Goal: Information Seeking & Learning: Learn about a topic

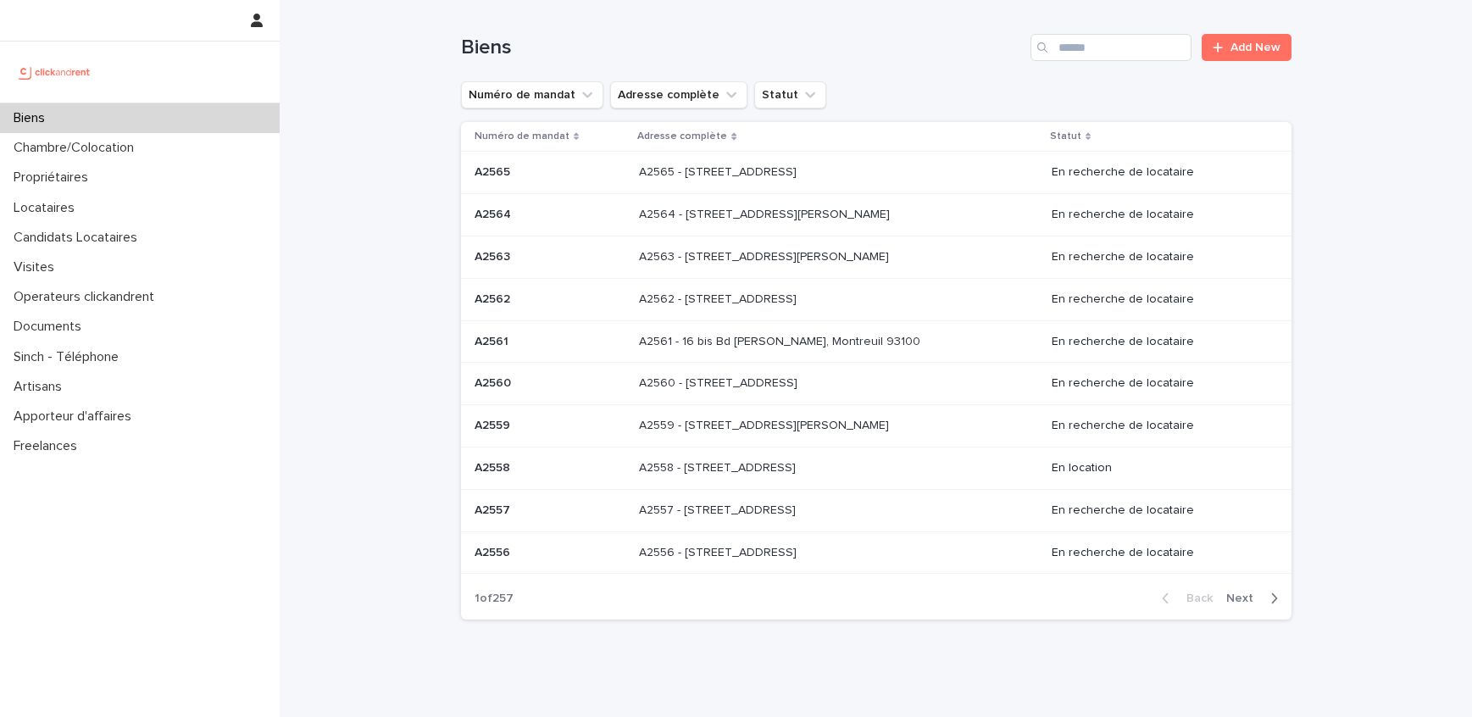
click at [1119, 61] on div "Biens Add New" at bounding box center [876, 40] width 830 height 81
click at [1119, 55] on input "Search" at bounding box center [1110, 47] width 161 height 27
paste input "*****"
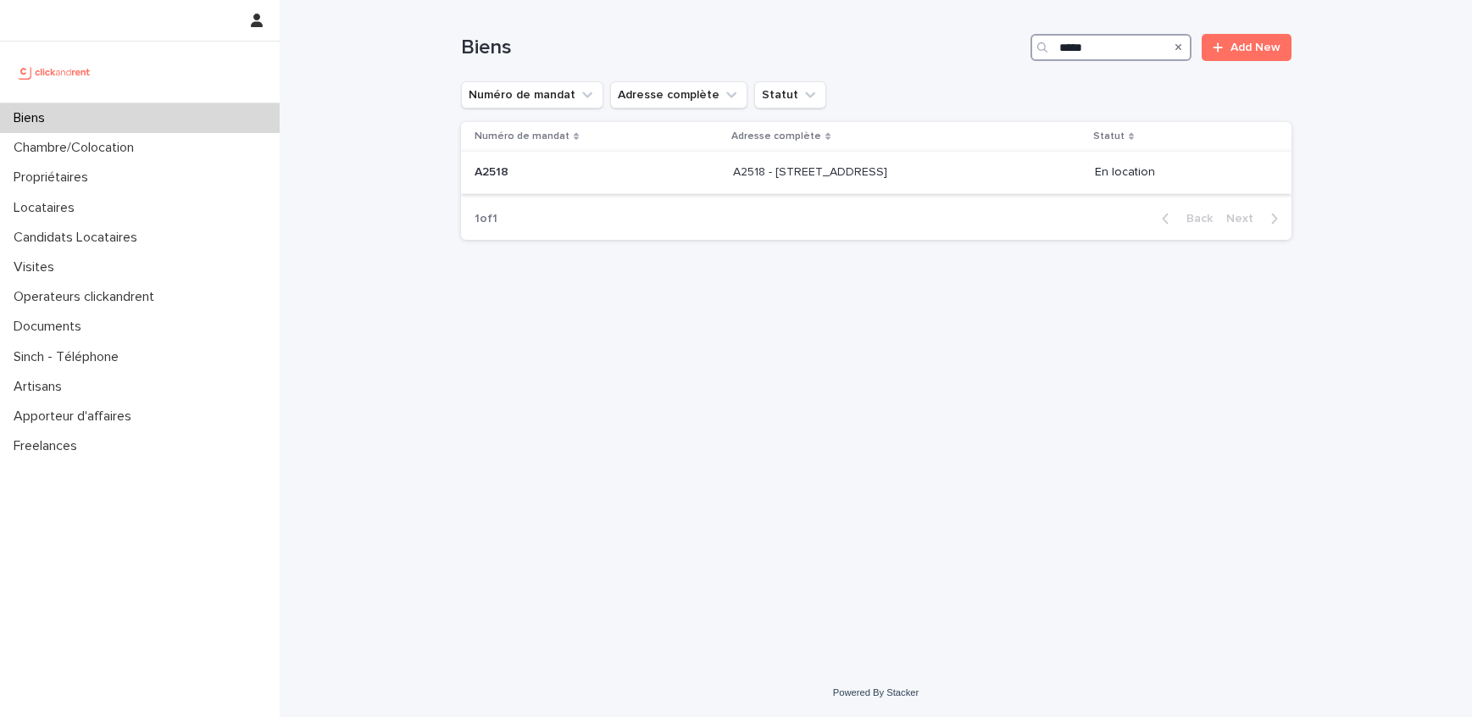
type input "*****"
click at [821, 177] on p "A2518 - [STREET_ADDRESS]" at bounding box center [812, 171] width 158 height 18
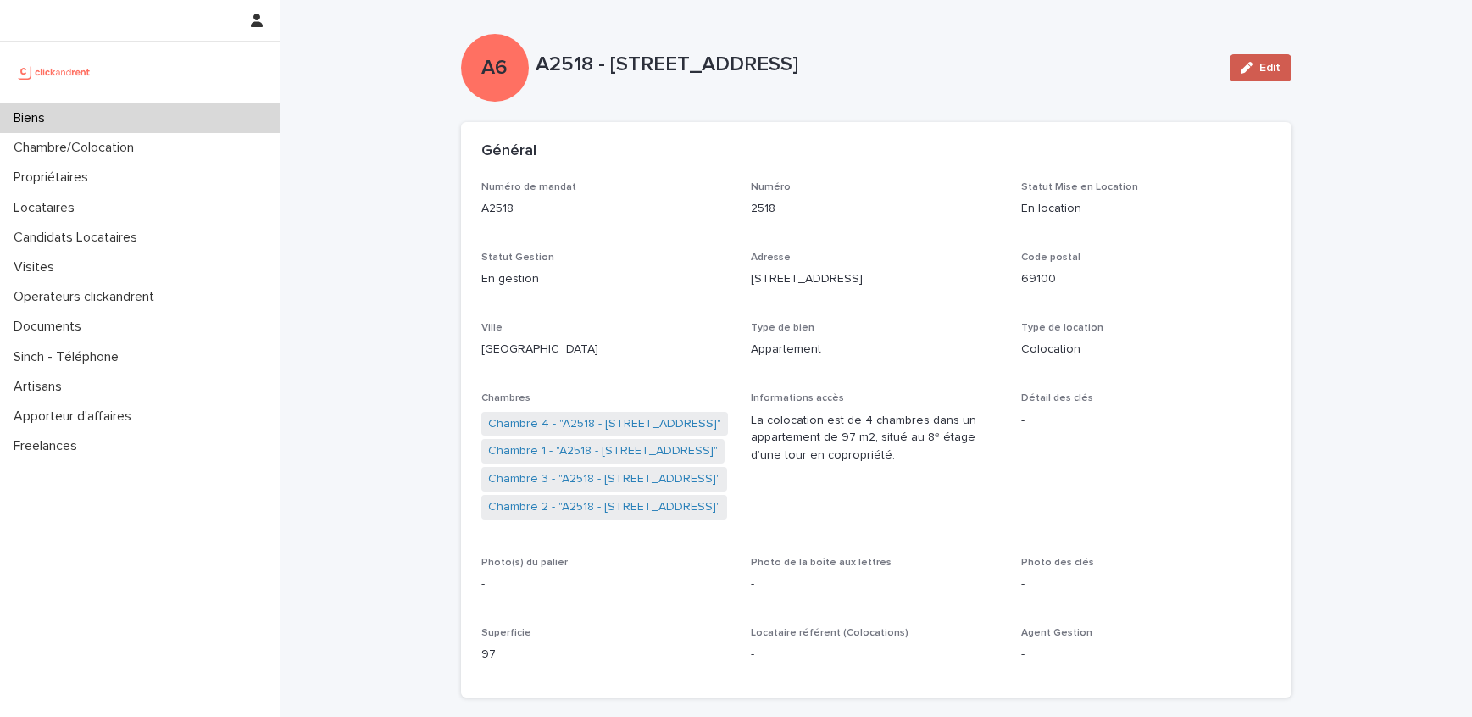
click at [1268, 73] on span "Edit" at bounding box center [1269, 68] width 21 height 12
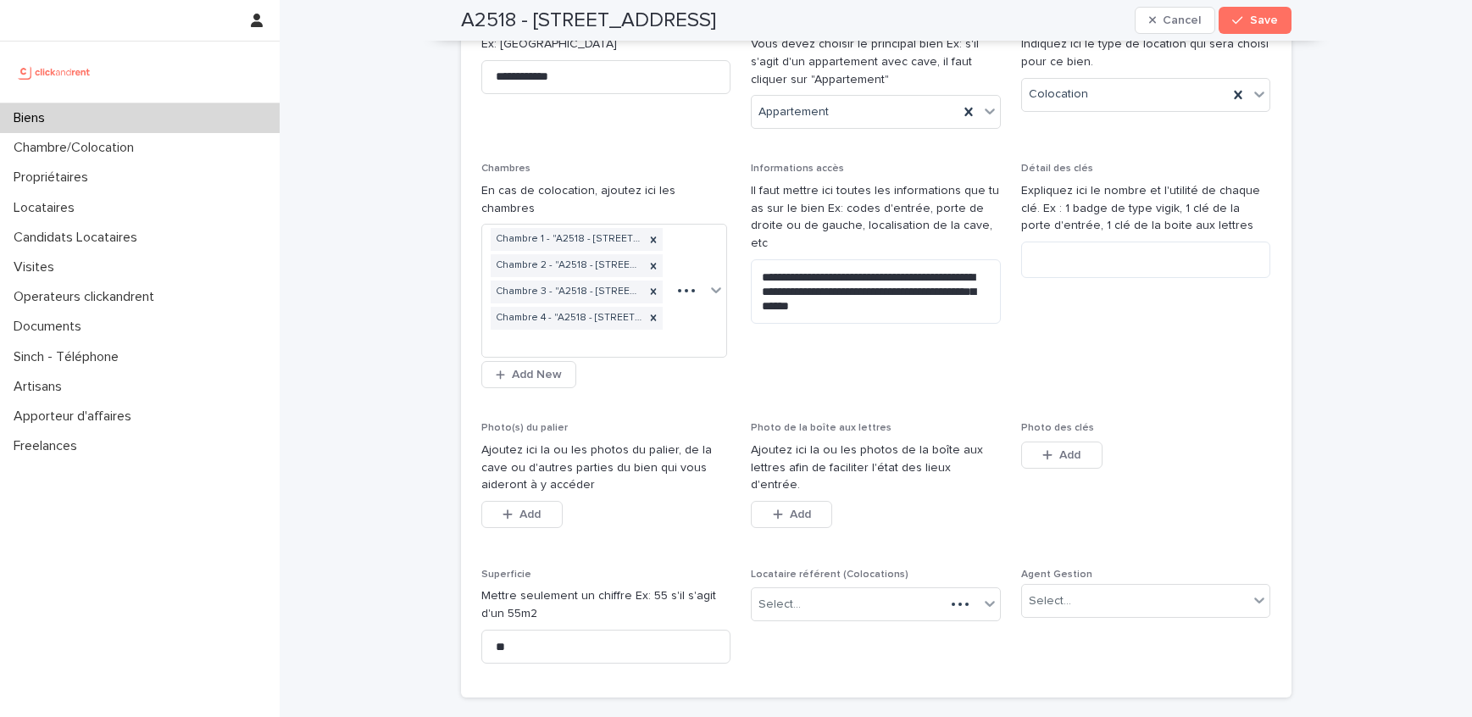
scroll to position [471, 0]
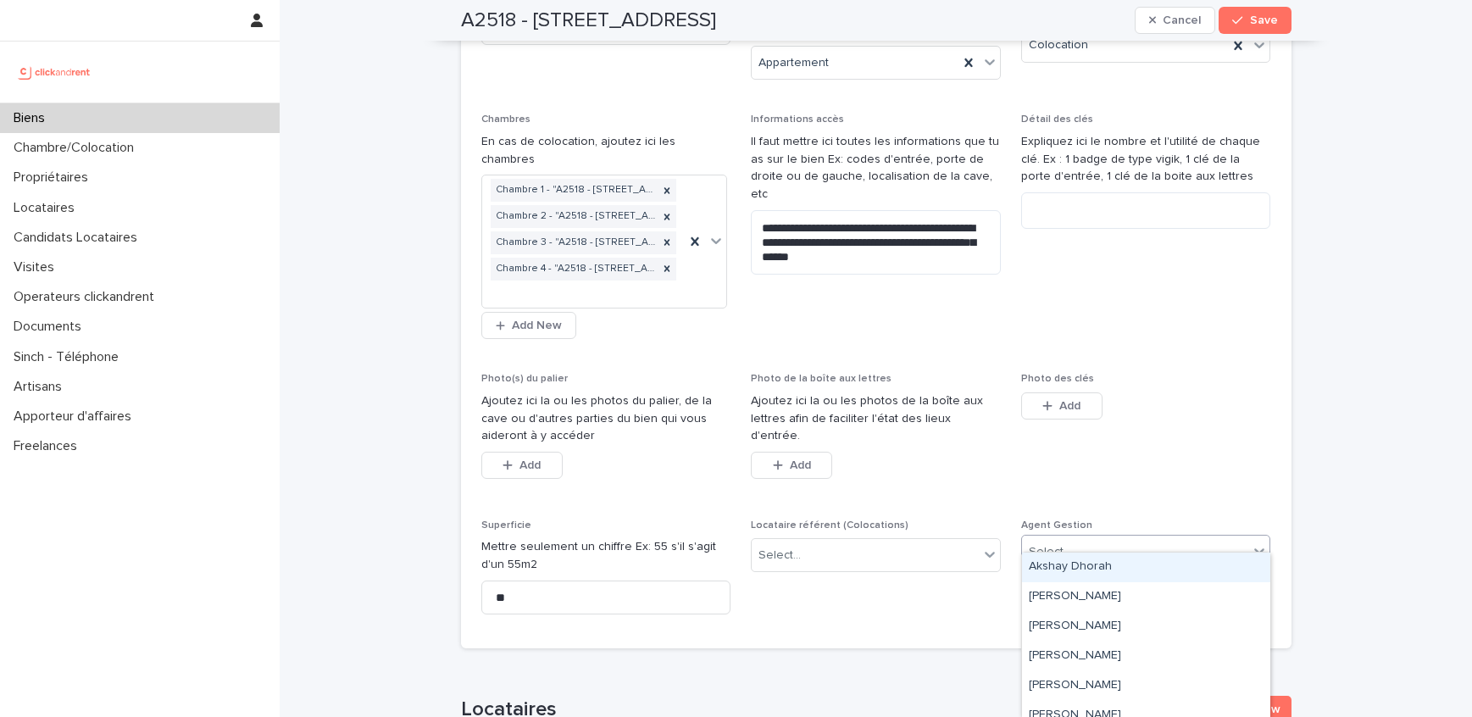
click at [1076, 541] on div "Select..." at bounding box center [1135, 552] width 227 height 28
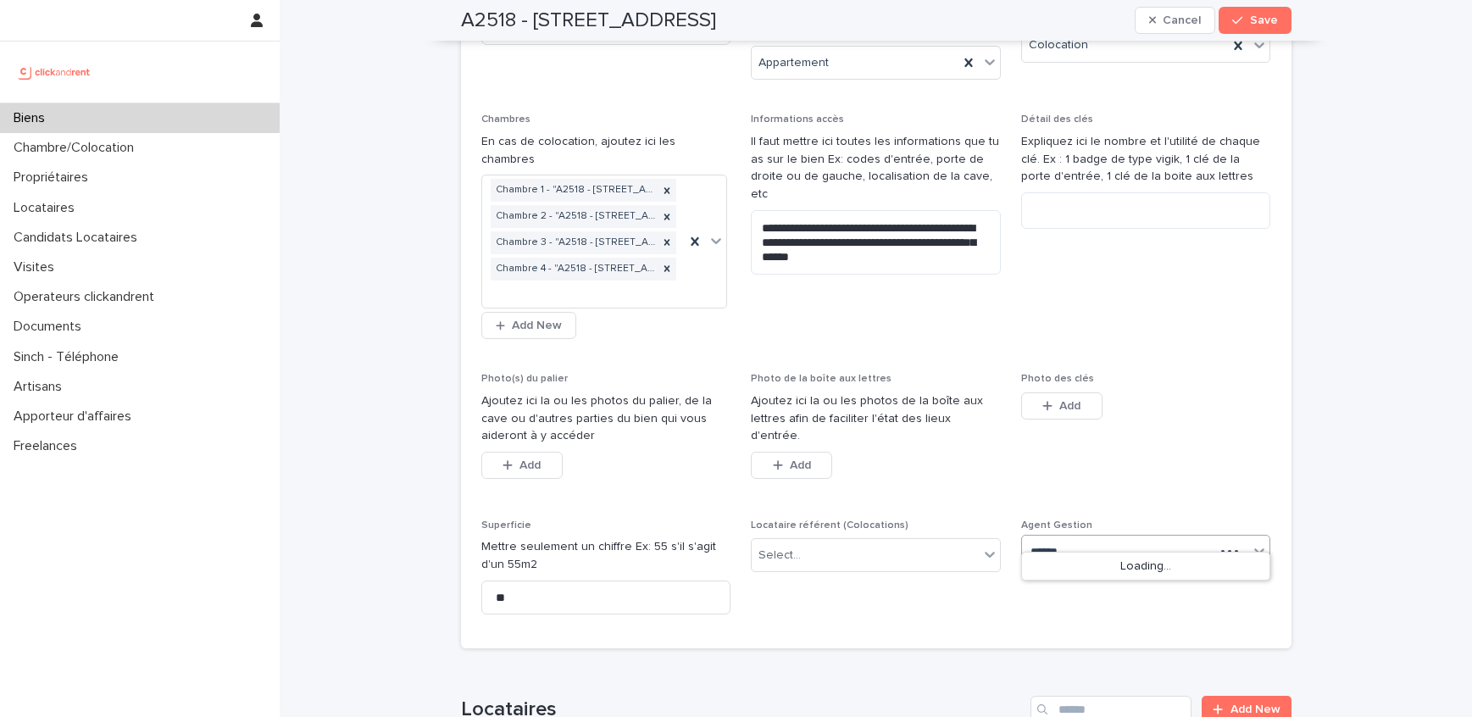
type input "*****"
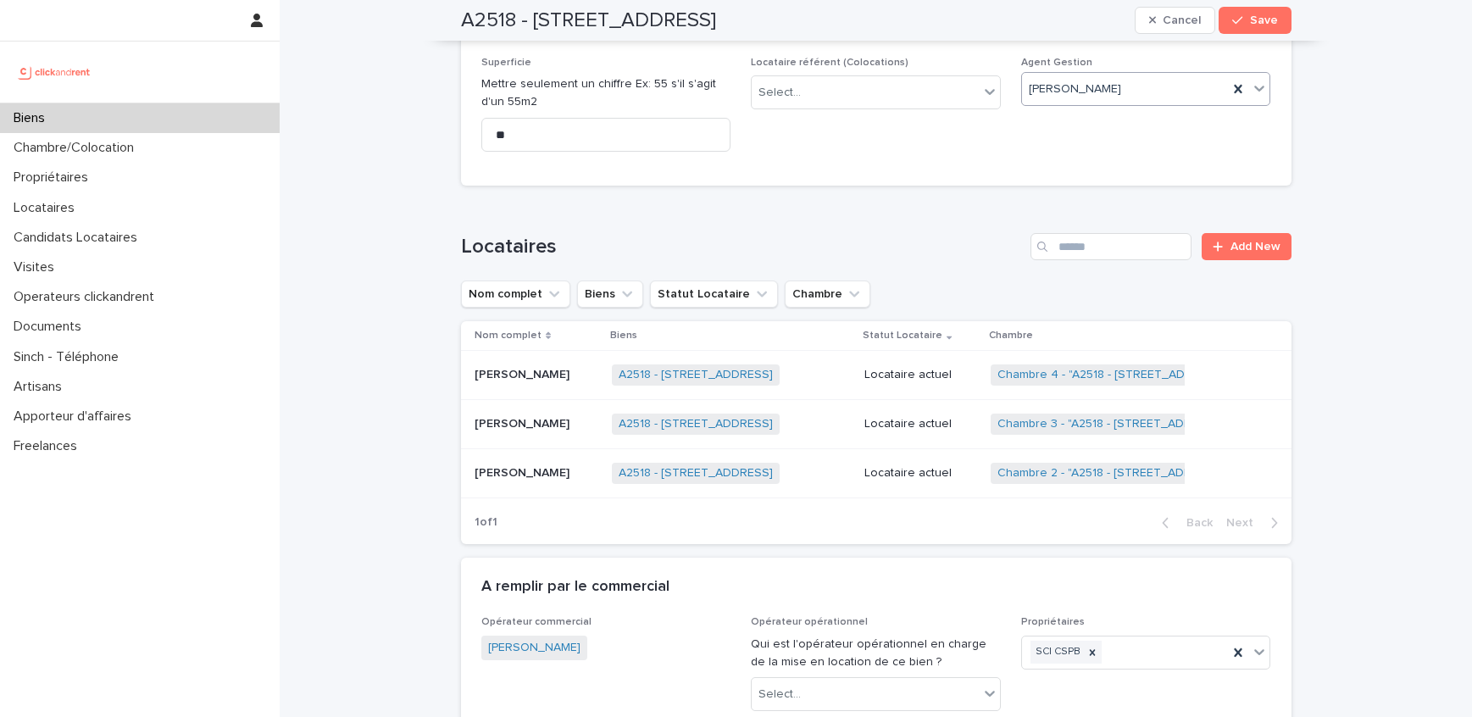
scroll to position [991, 0]
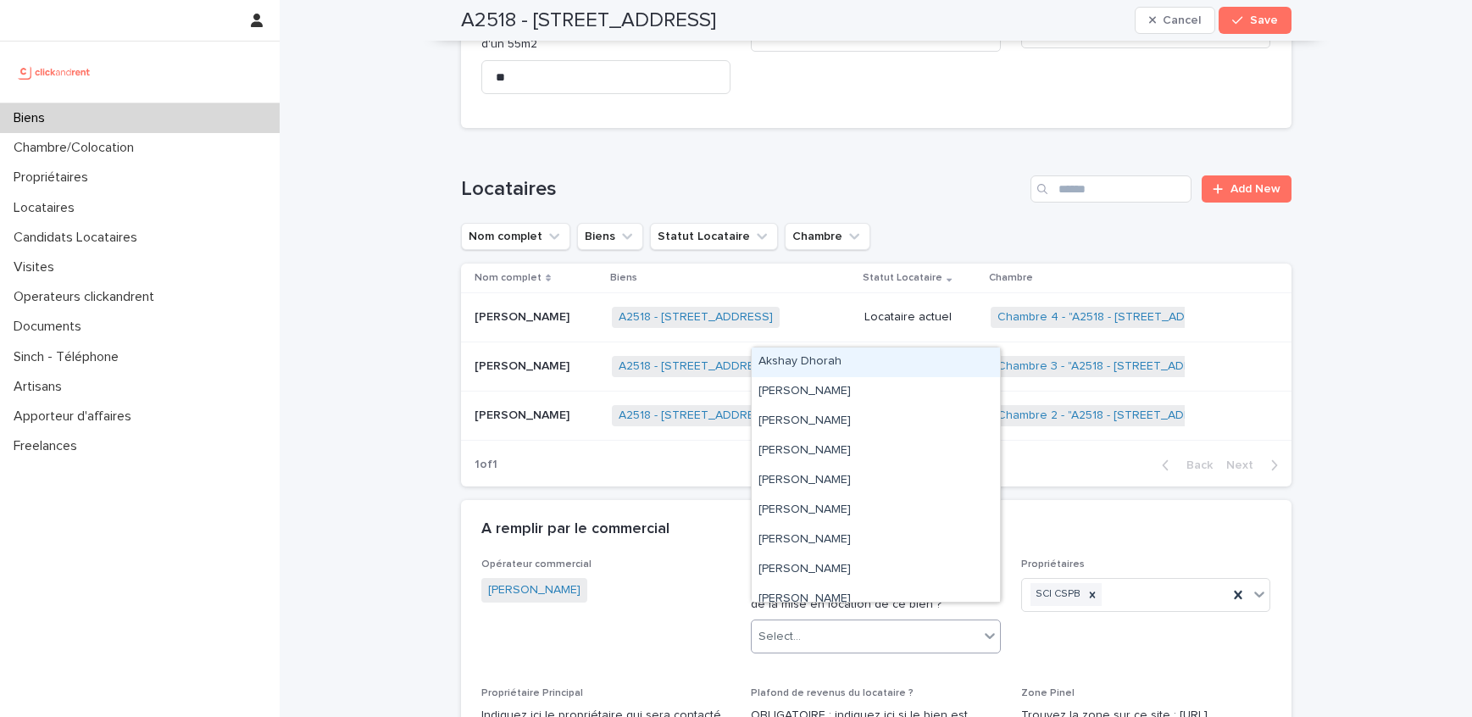
click at [874, 623] on div "Select..." at bounding box center [865, 637] width 227 height 28
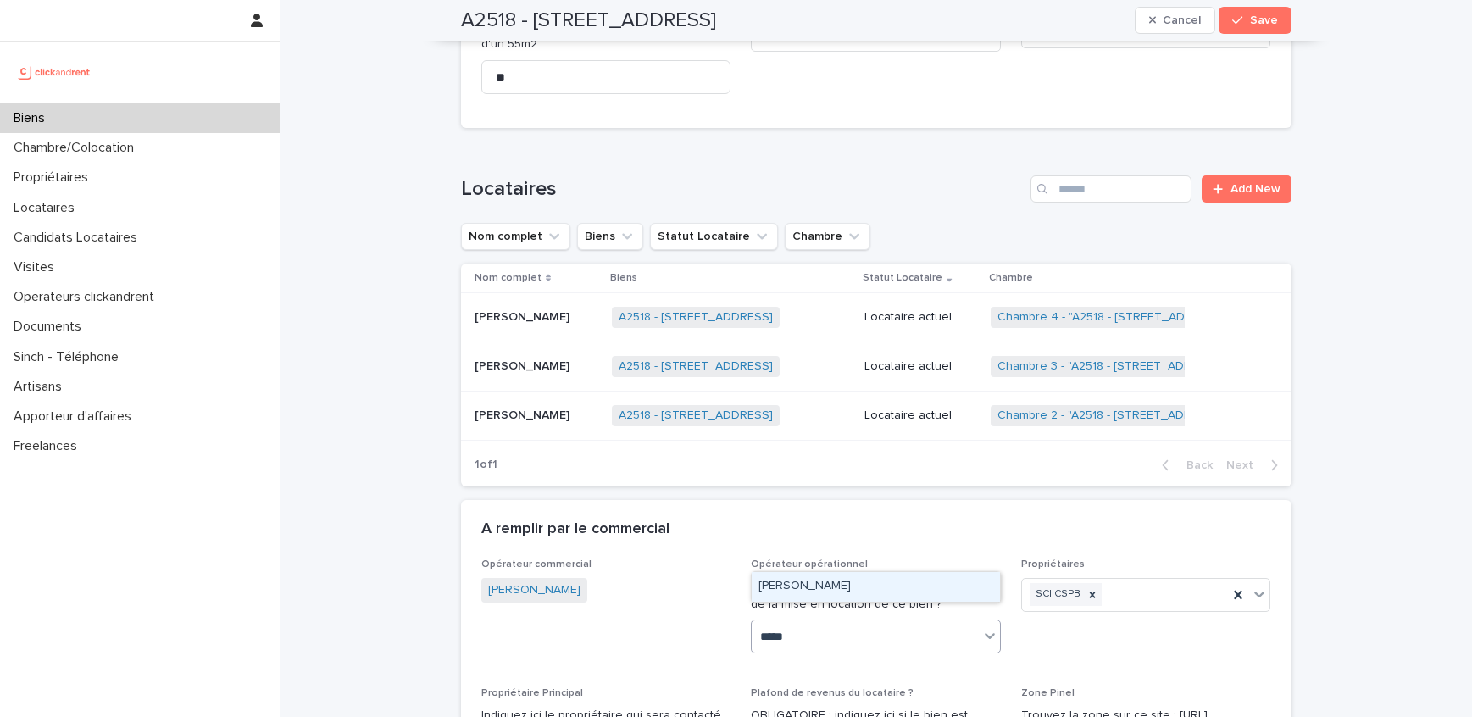
type input "******"
click at [1251, 25] on span "Save" at bounding box center [1264, 20] width 28 height 12
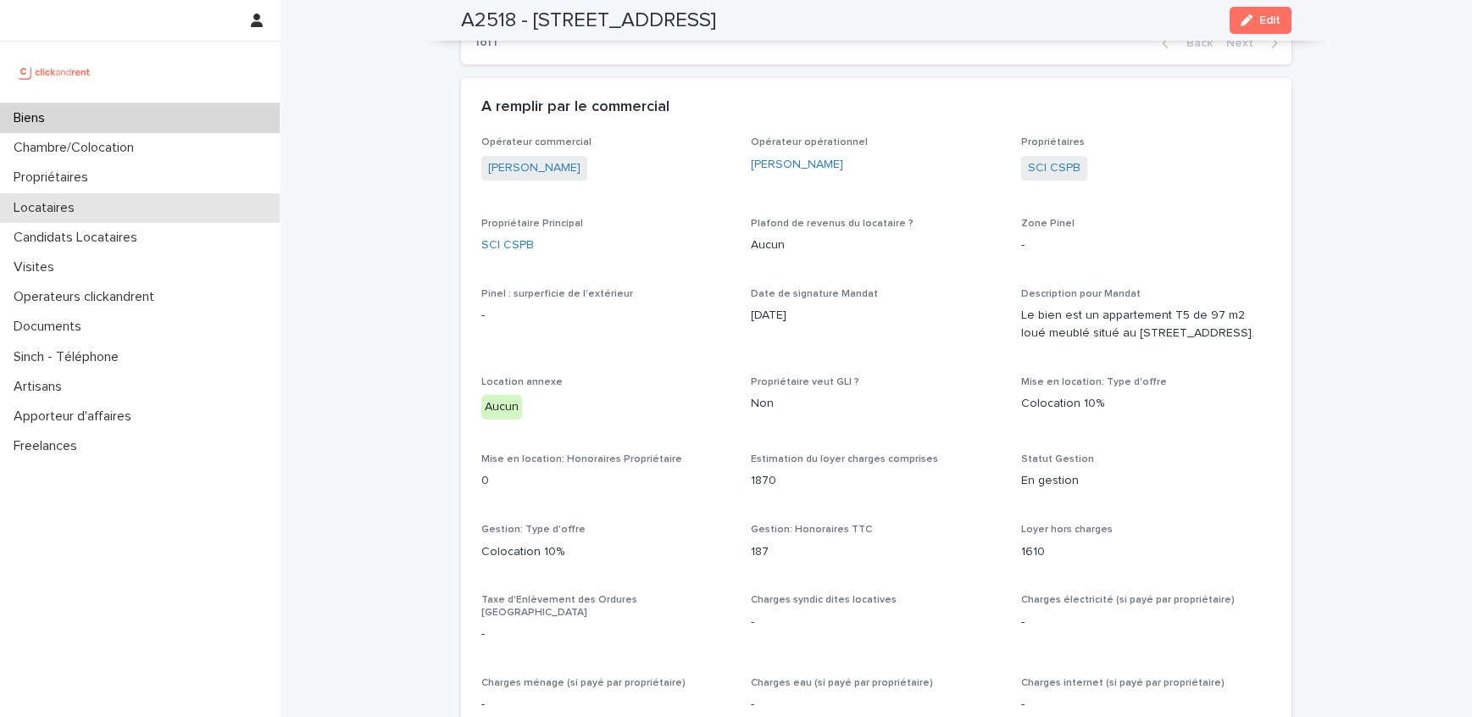
click at [66, 213] on p "Locataires" at bounding box center [47, 208] width 81 height 16
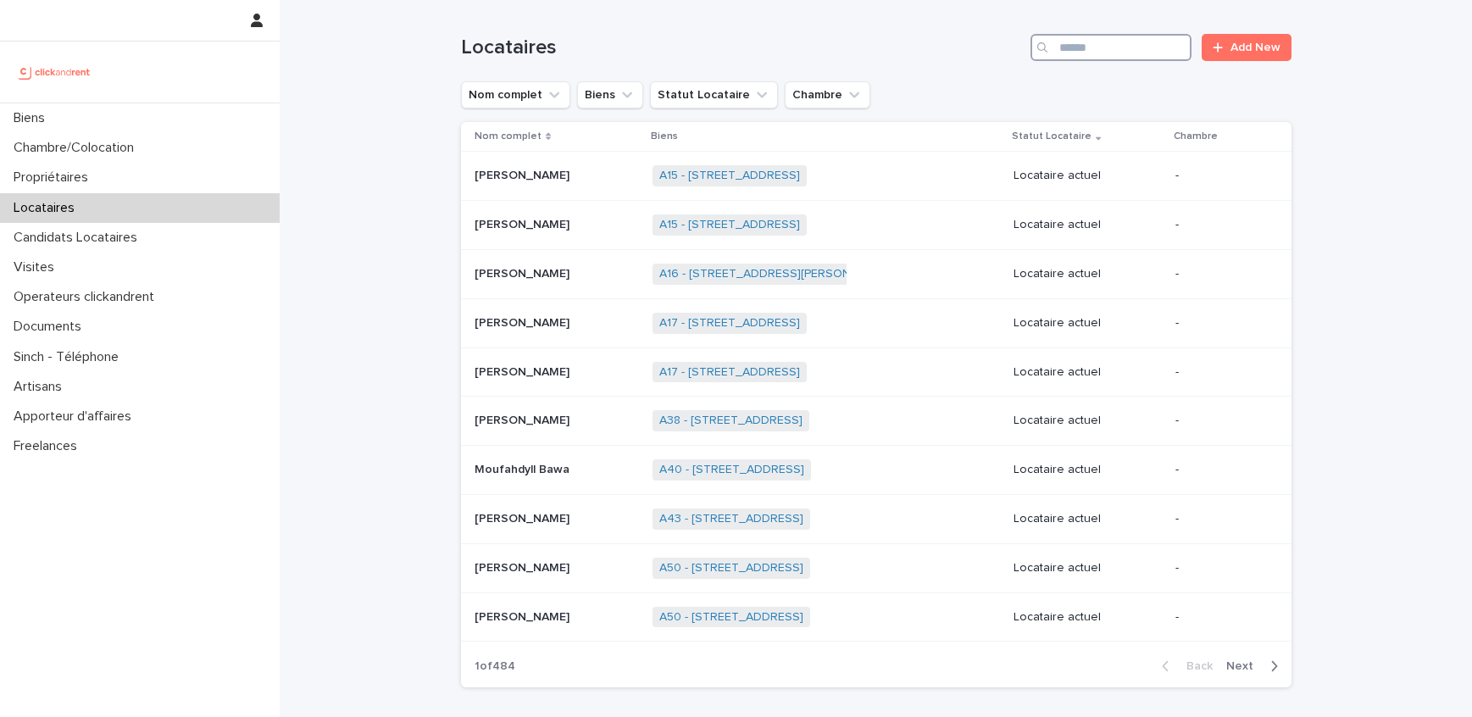
click at [1068, 49] on input "Search" at bounding box center [1110, 47] width 161 height 27
paste input "**********"
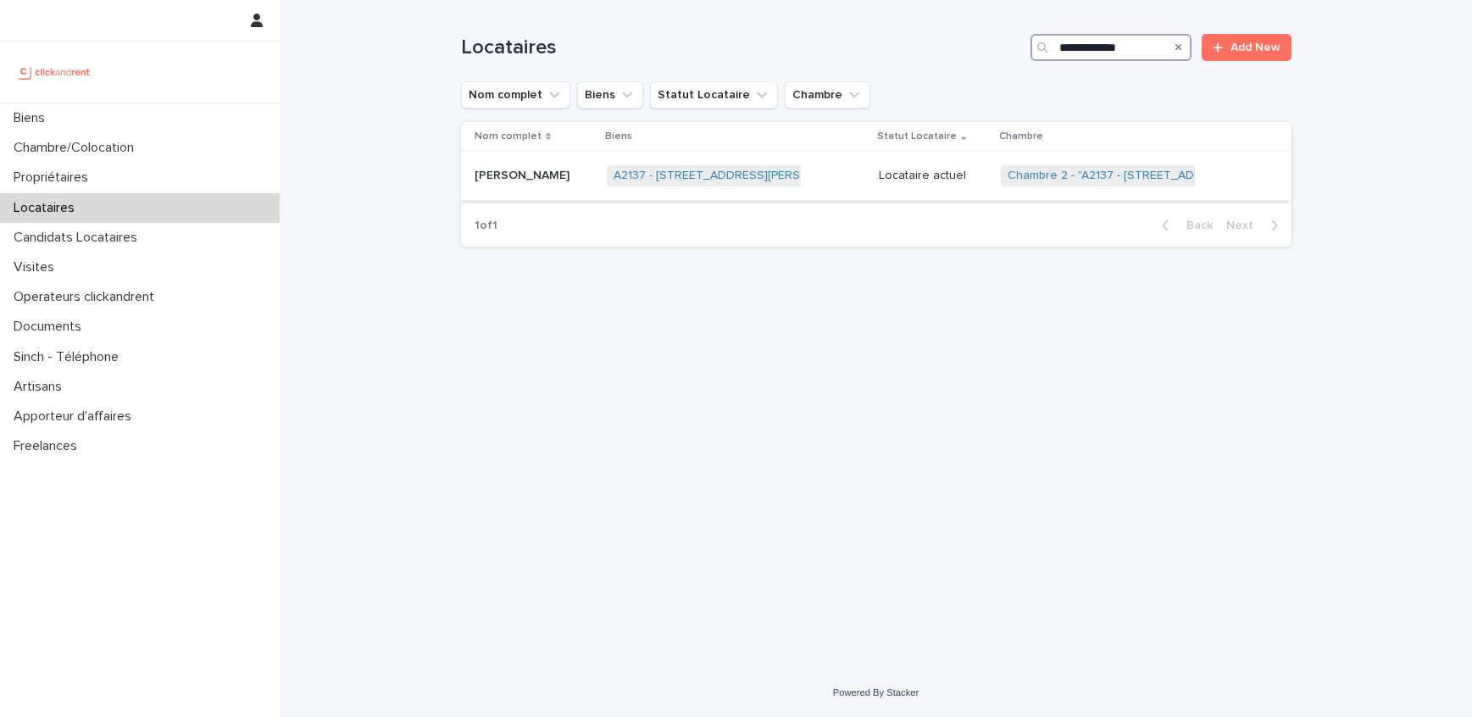
type input "**********"
click at [879, 169] on p "Locataire actuel" at bounding box center [933, 176] width 108 height 14
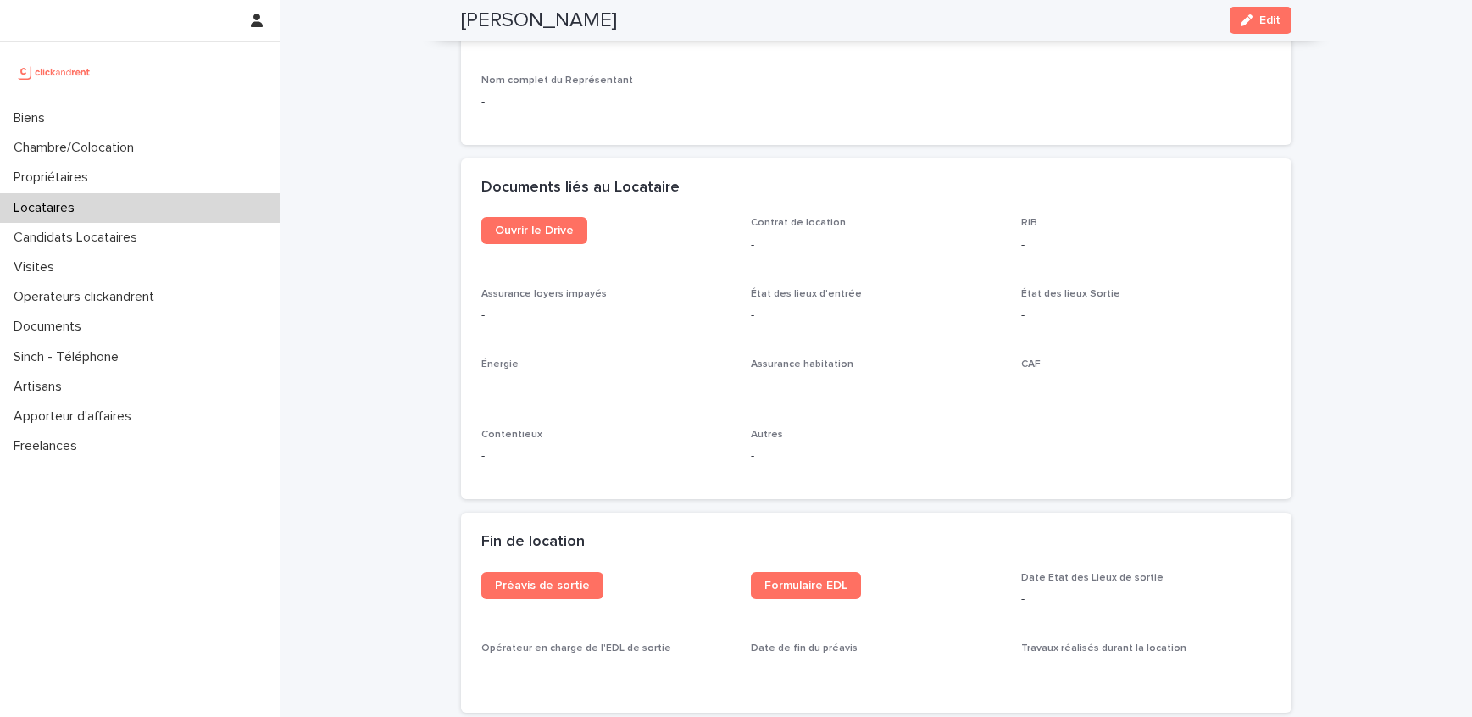
scroll to position [1716, 0]
click at [562, 247] on div "Ouvrir le Drive" at bounding box center [606, 236] width 250 height 41
click at [568, 219] on link "Ouvrir le Drive" at bounding box center [534, 229] width 106 height 27
click at [490, 8] on h2 "[PERSON_NAME]" at bounding box center [539, 20] width 156 height 25
drag, startPoint x: 490, startPoint y: 7, endPoint x: 584, endPoint y: 11, distance: 94.2
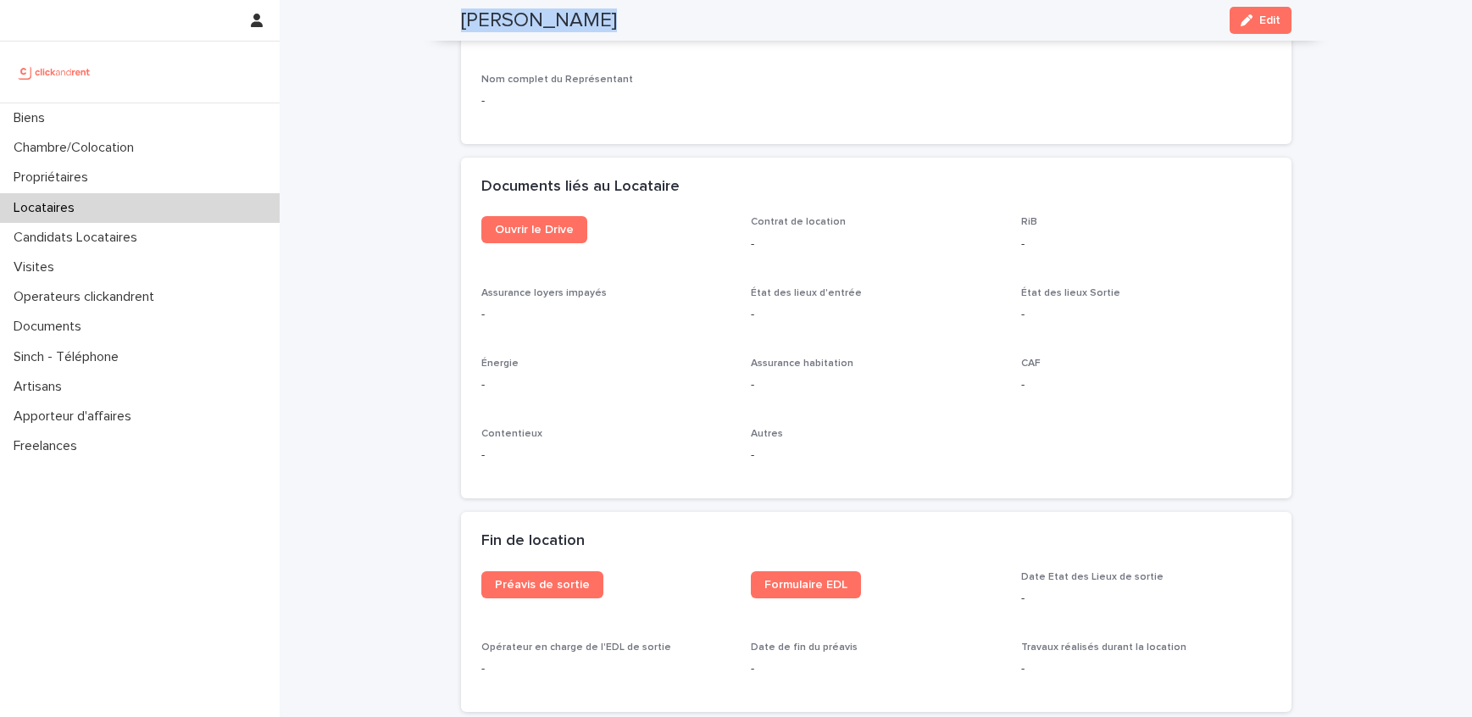
click at [584, 11] on h2 "[PERSON_NAME]" at bounding box center [539, 20] width 156 height 25
copy h2 "[PERSON_NAME]"
click at [69, 209] on p "Locataires" at bounding box center [47, 208] width 81 height 16
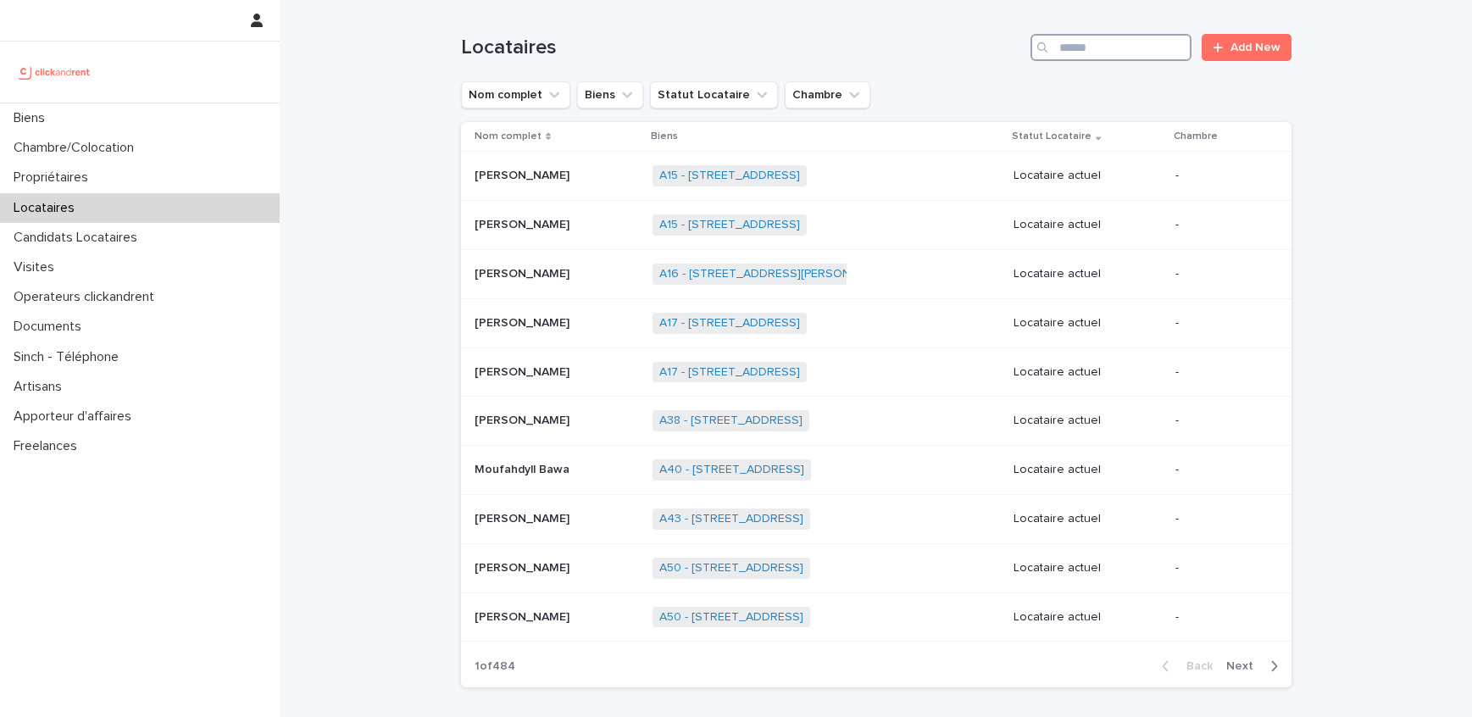
click at [1143, 46] on input "Search" at bounding box center [1110, 47] width 161 height 27
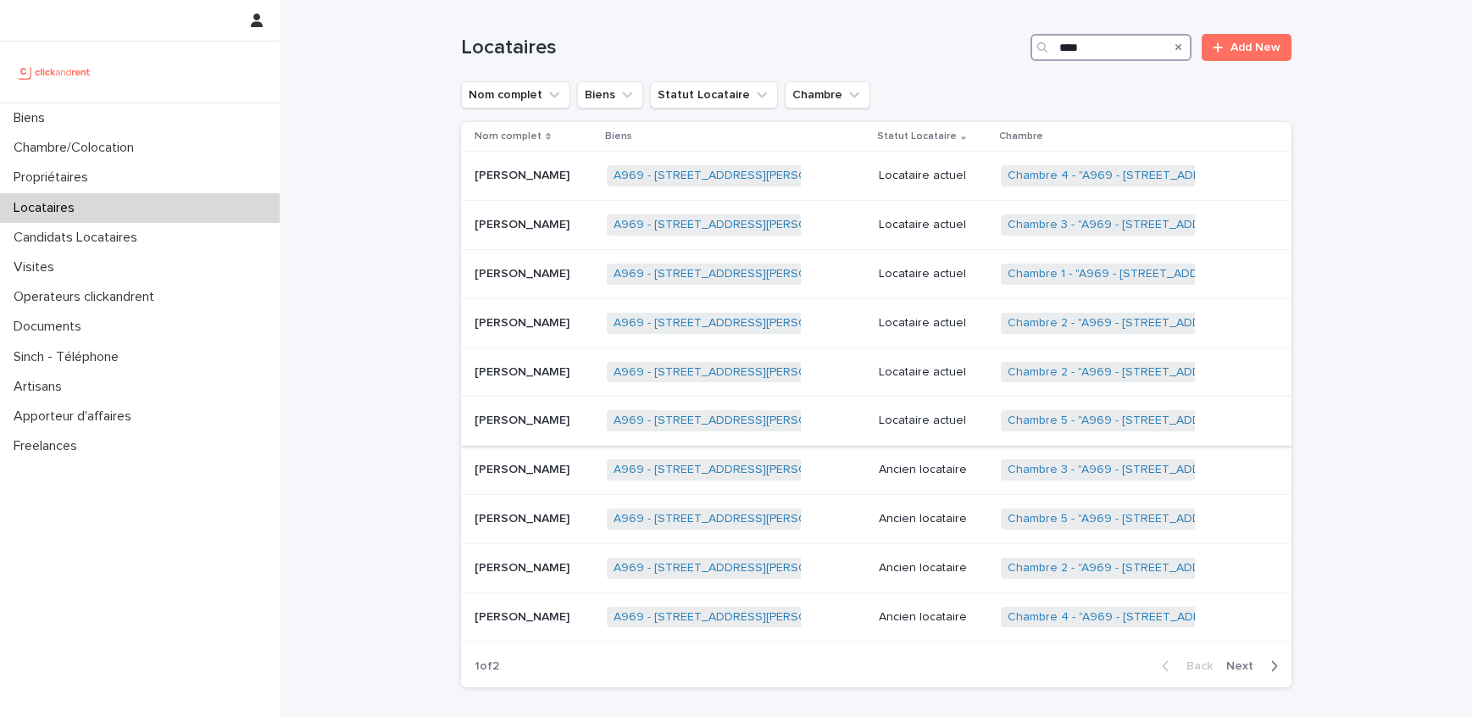
type input "****"
click at [541, 408] on div "[PERSON_NAME] [PERSON_NAME]" at bounding box center [534, 421] width 119 height 28
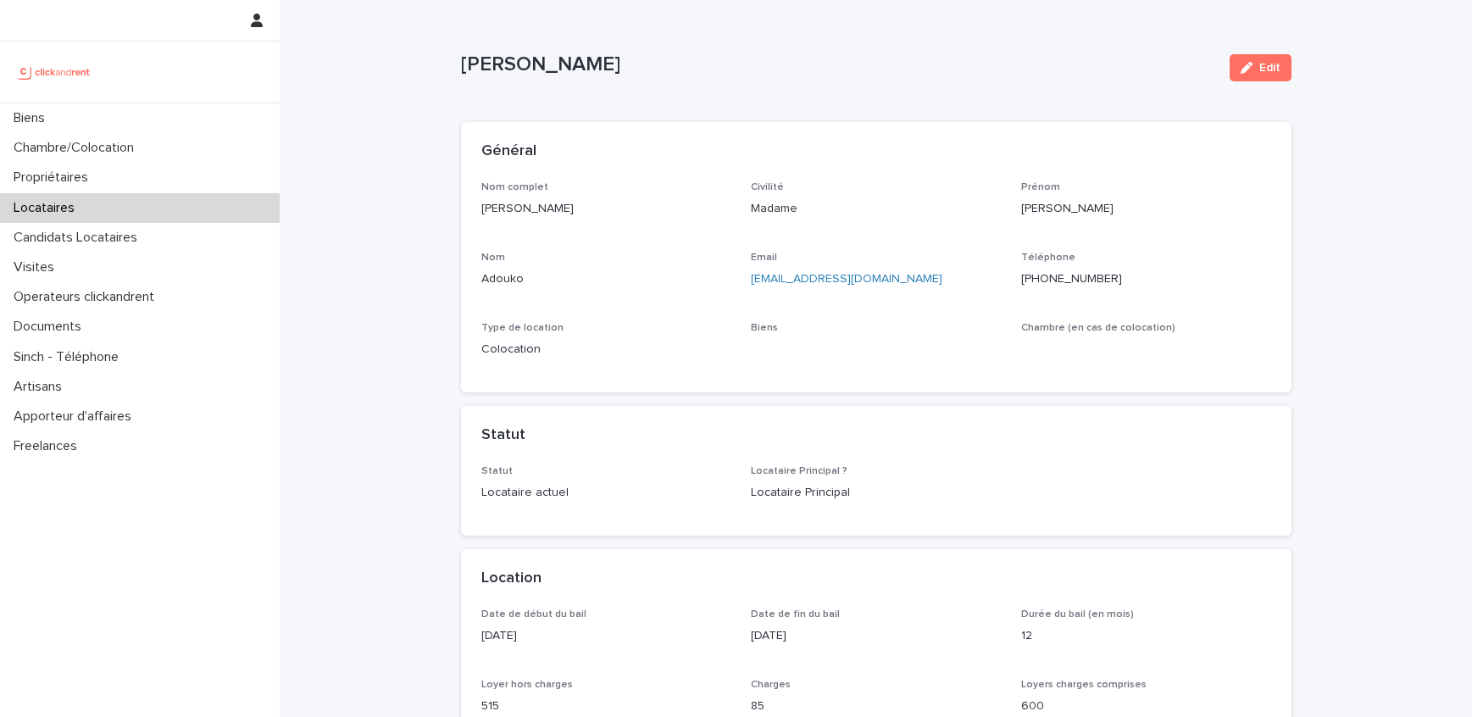
click at [481, 69] on p "[PERSON_NAME]" at bounding box center [838, 65] width 755 height 25
drag, startPoint x: 481, startPoint y: 69, endPoint x: 542, endPoint y: 69, distance: 61.0
click at [542, 69] on p "[PERSON_NAME]" at bounding box center [838, 65] width 755 height 25
copy p "[PERSON_NAME]"
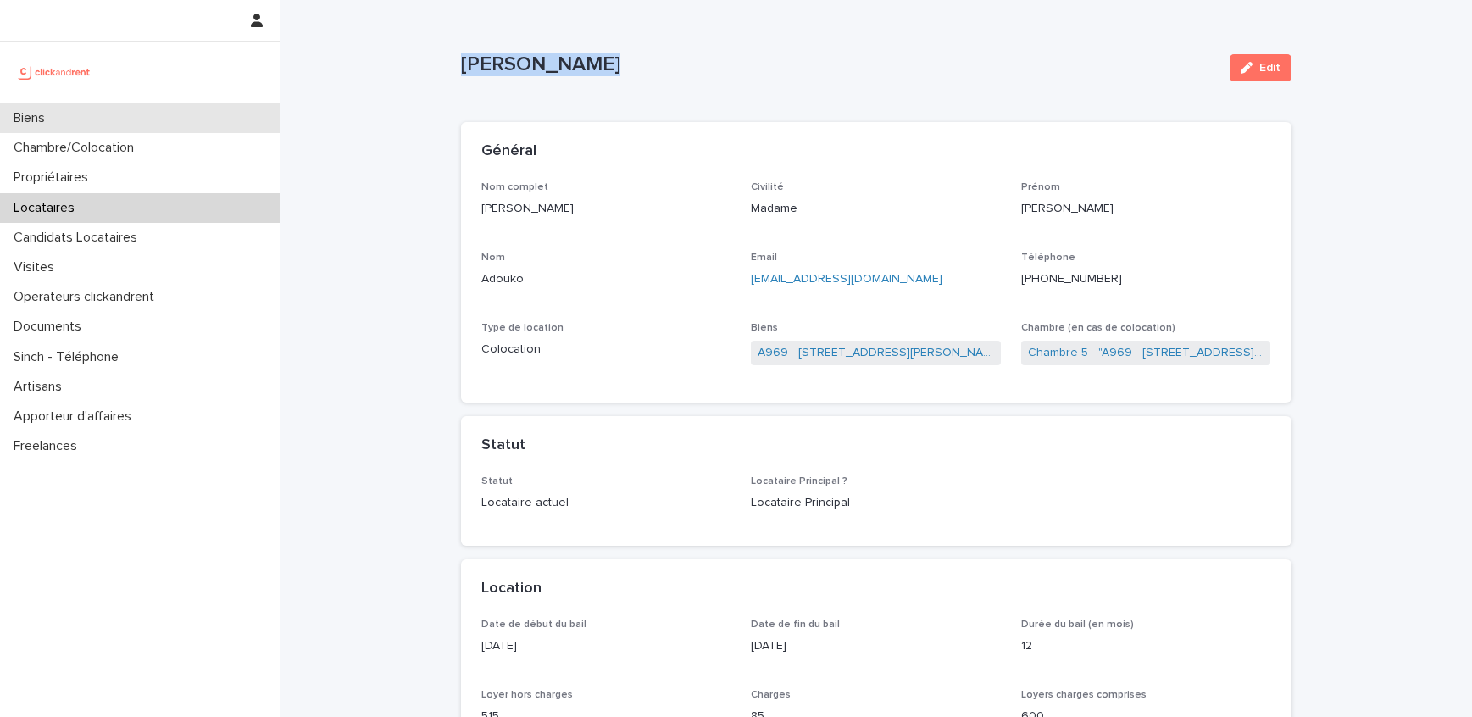
click at [88, 116] on div "Biens" at bounding box center [140, 118] width 280 height 30
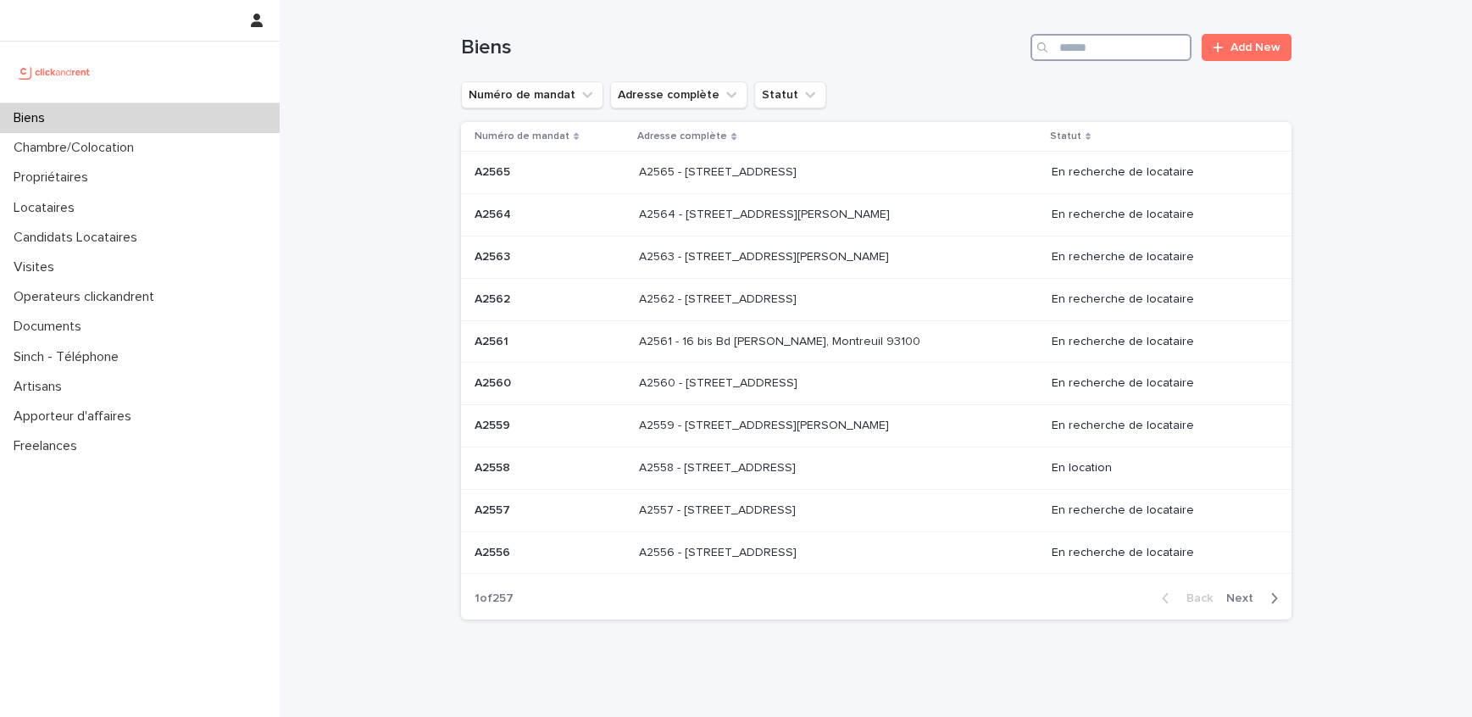
click at [1102, 51] on input "Search" at bounding box center [1110, 47] width 161 height 27
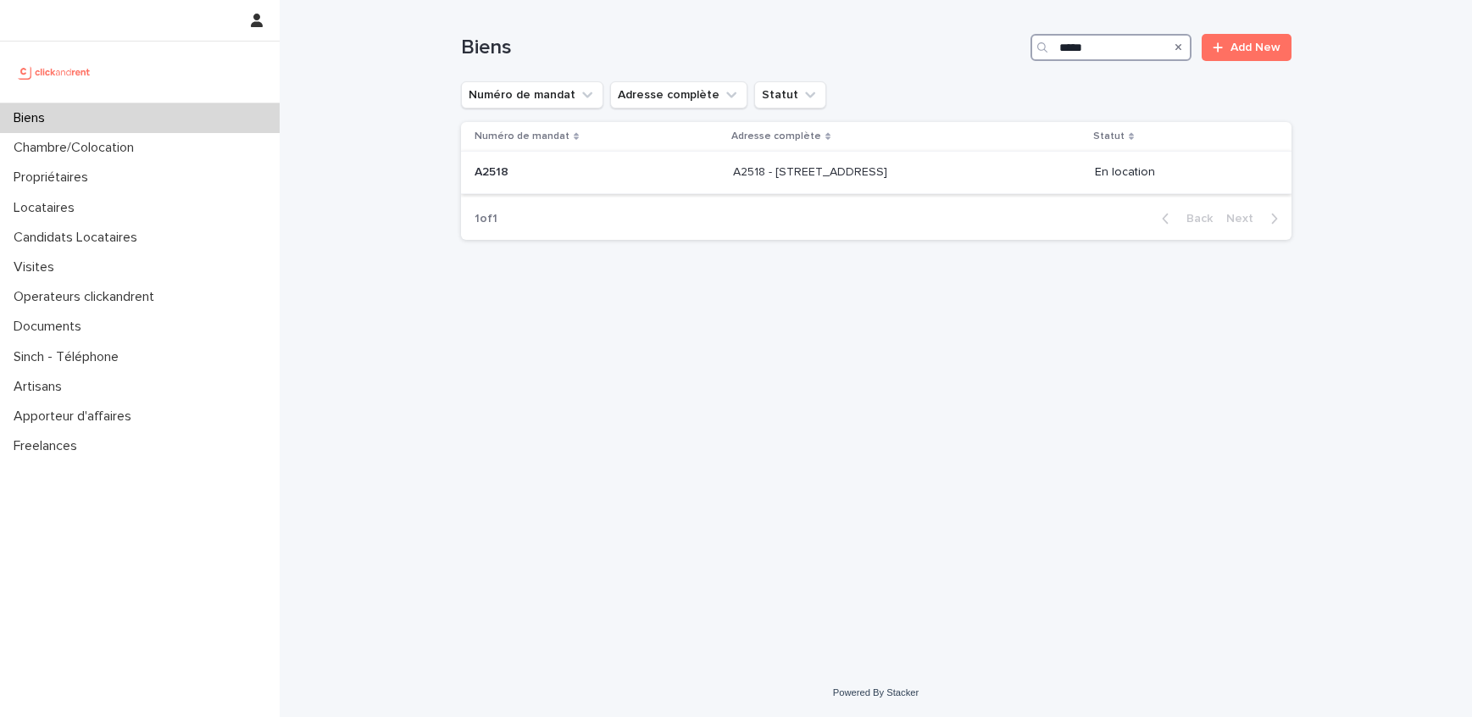
type input "*****"
click at [948, 170] on p at bounding box center [874, 172] width 282 height 14
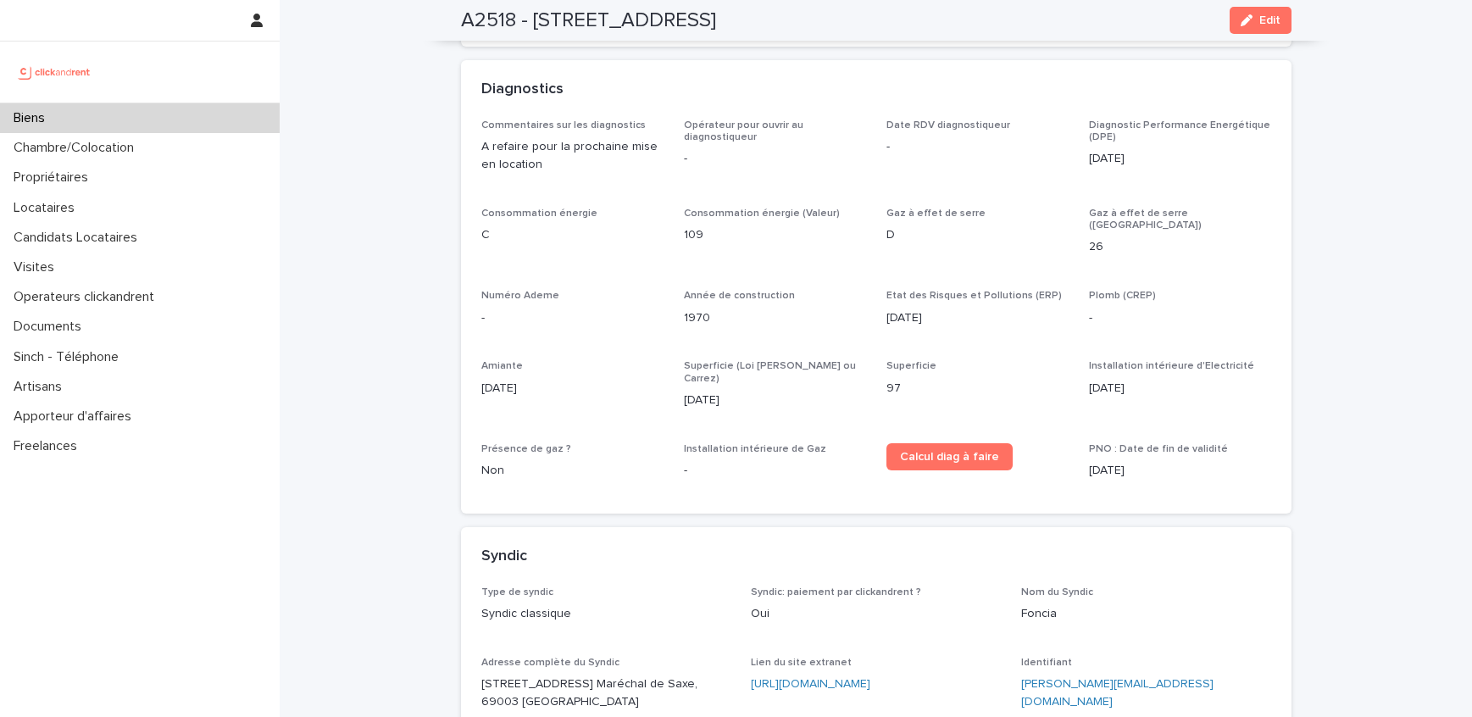
scroll to position [4272, 0]
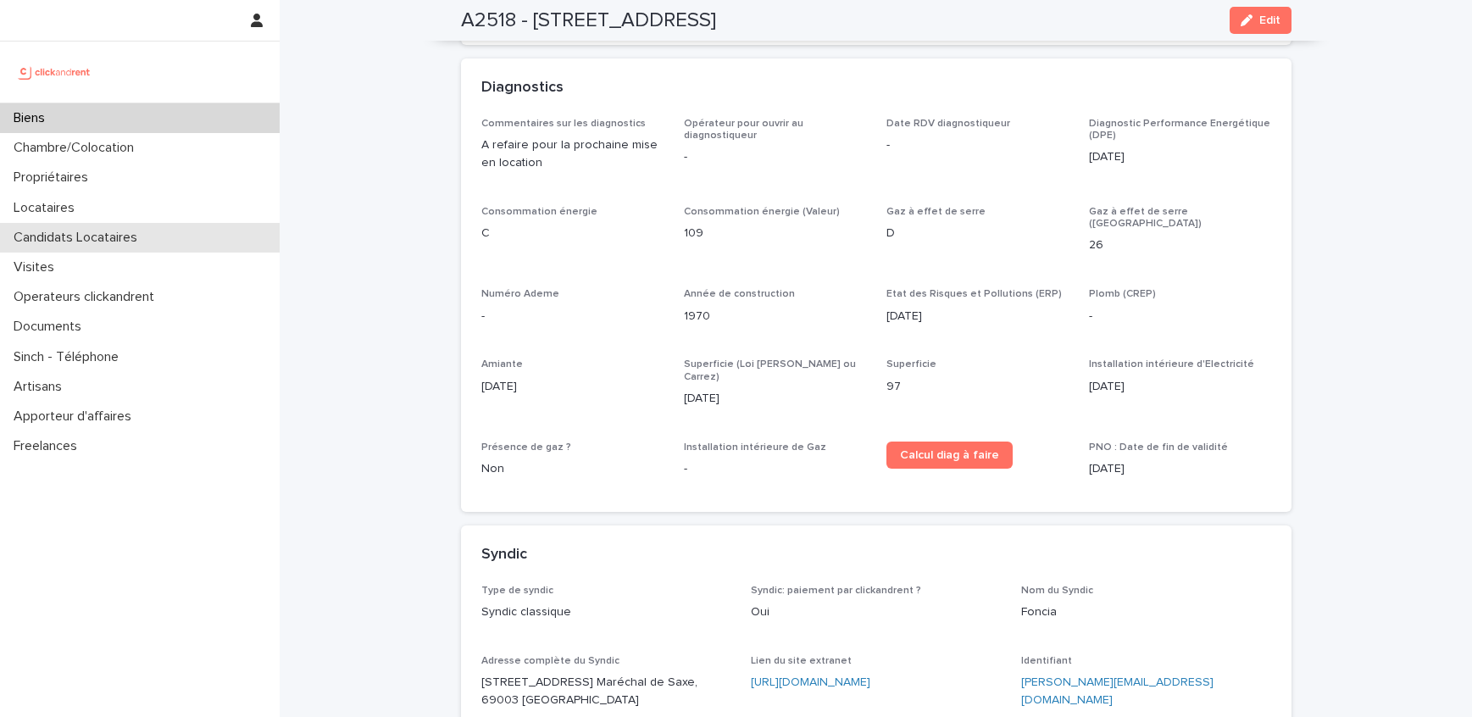
click at [69, 230] on p "Candidats Locataires" at bounding box center [79, 238] width 144 height 16
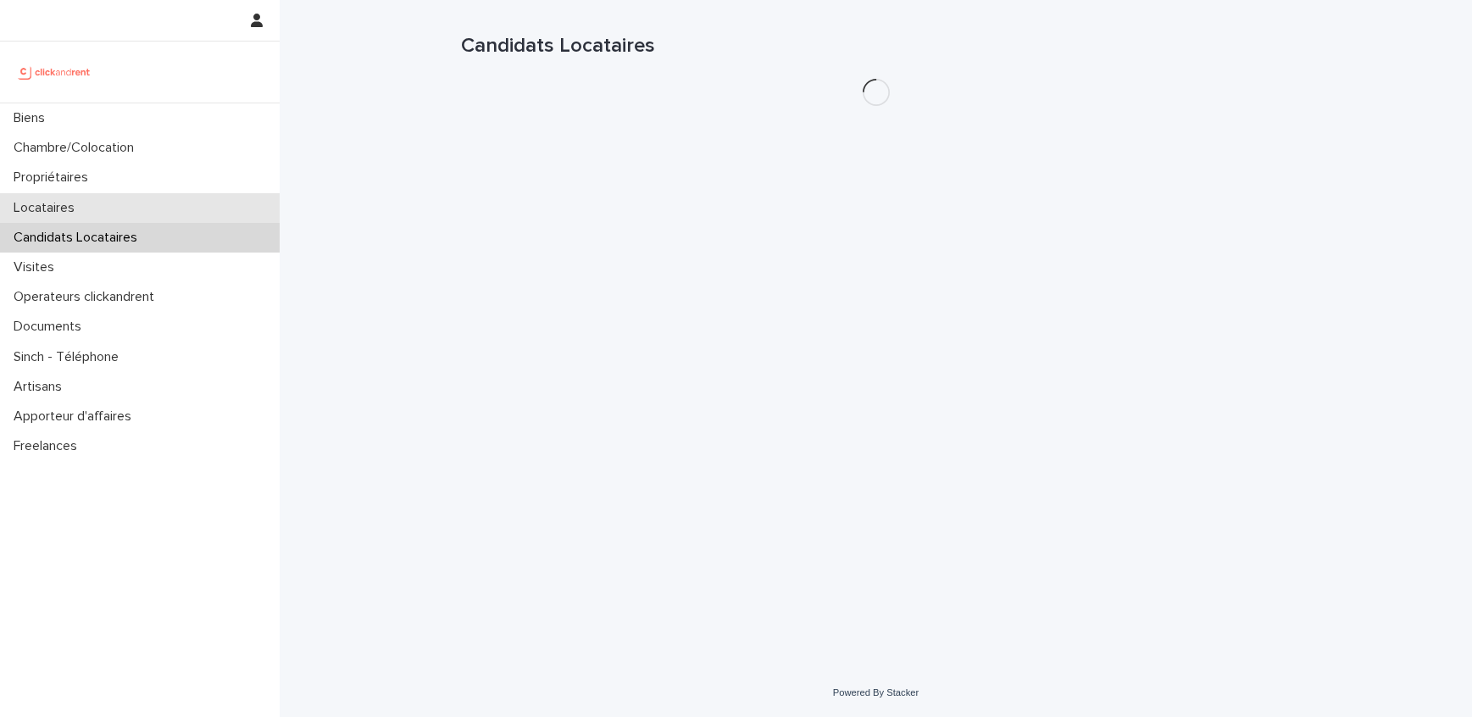
click at [70, 196] on div "Locataires" at bounding box center [140, 208] width 280 height 30
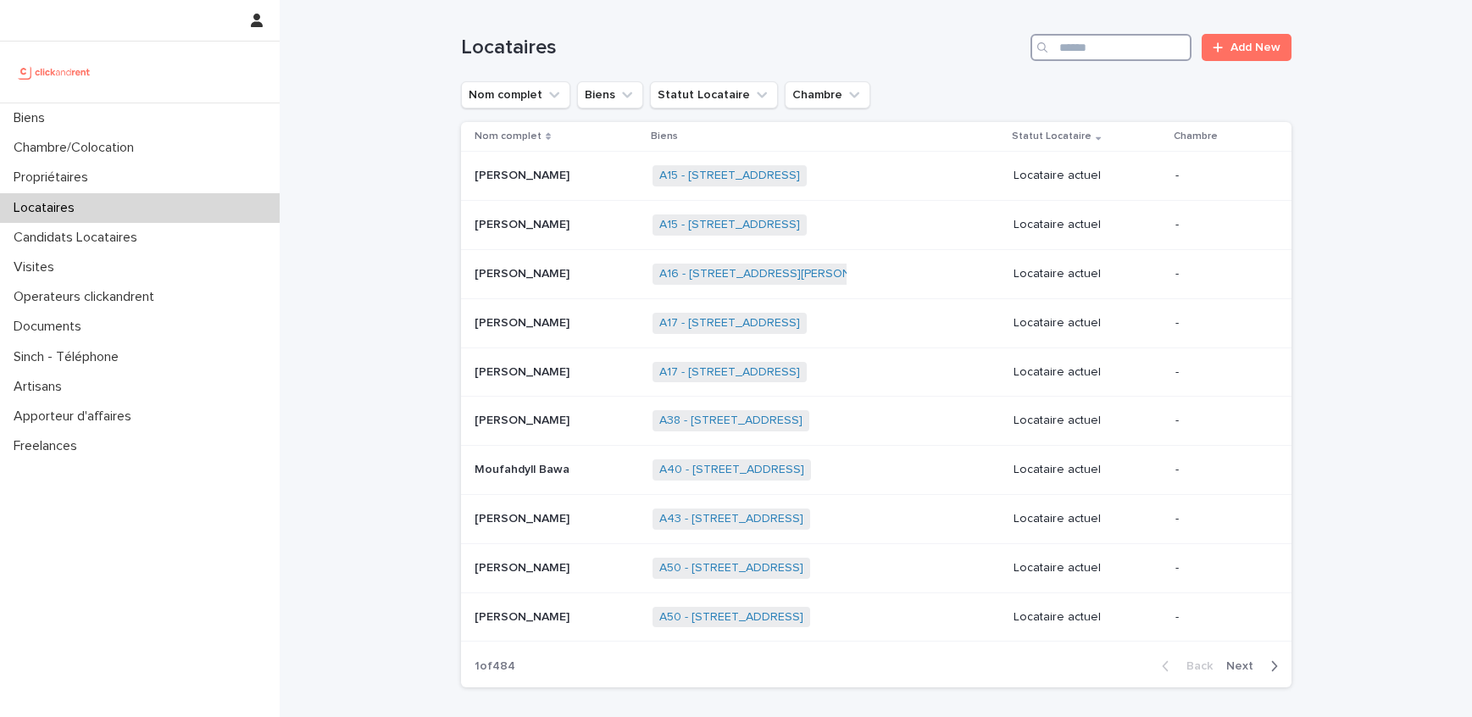
click at [1150, 53] on input "Search" at bounding box center [1110, 47] width 161 height 27
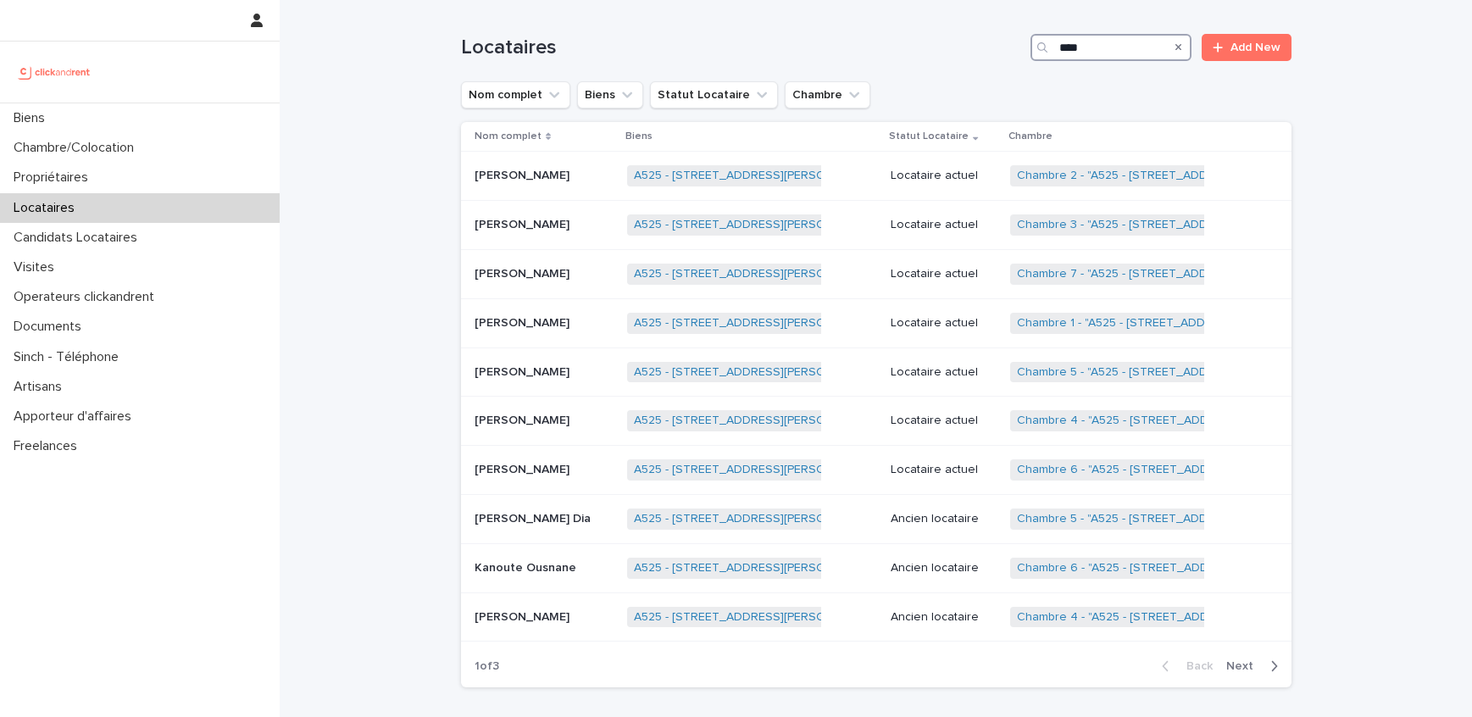
type input "****"
click at [75, 208] on p "Locataires" at bounding box center [47, 208] width 81 height 16
click at [1078, 54] on input "Search" at bounding box center [1110, 47] width 161 height 27
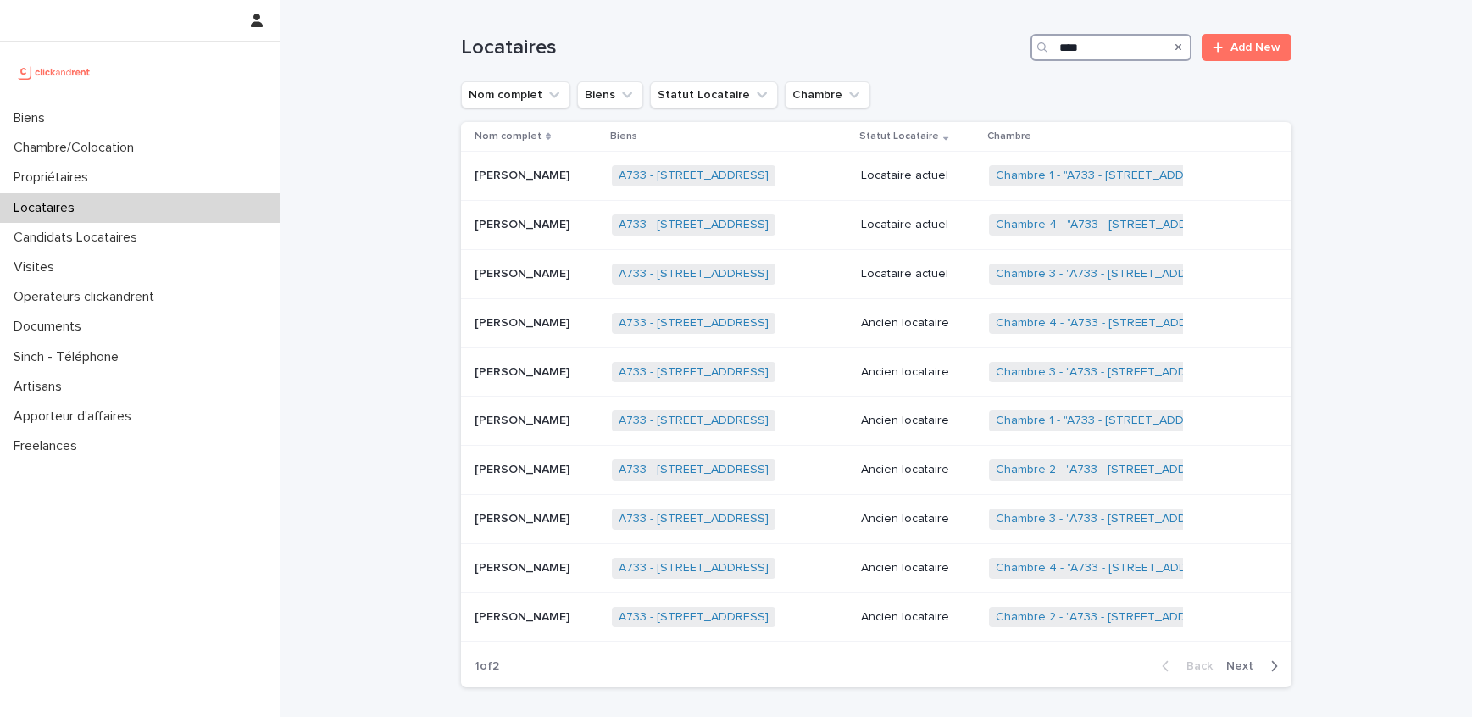
type input "****"
click at [1255, 666] on span "Next" at bounding box center [1244, 666] width 37 height 12
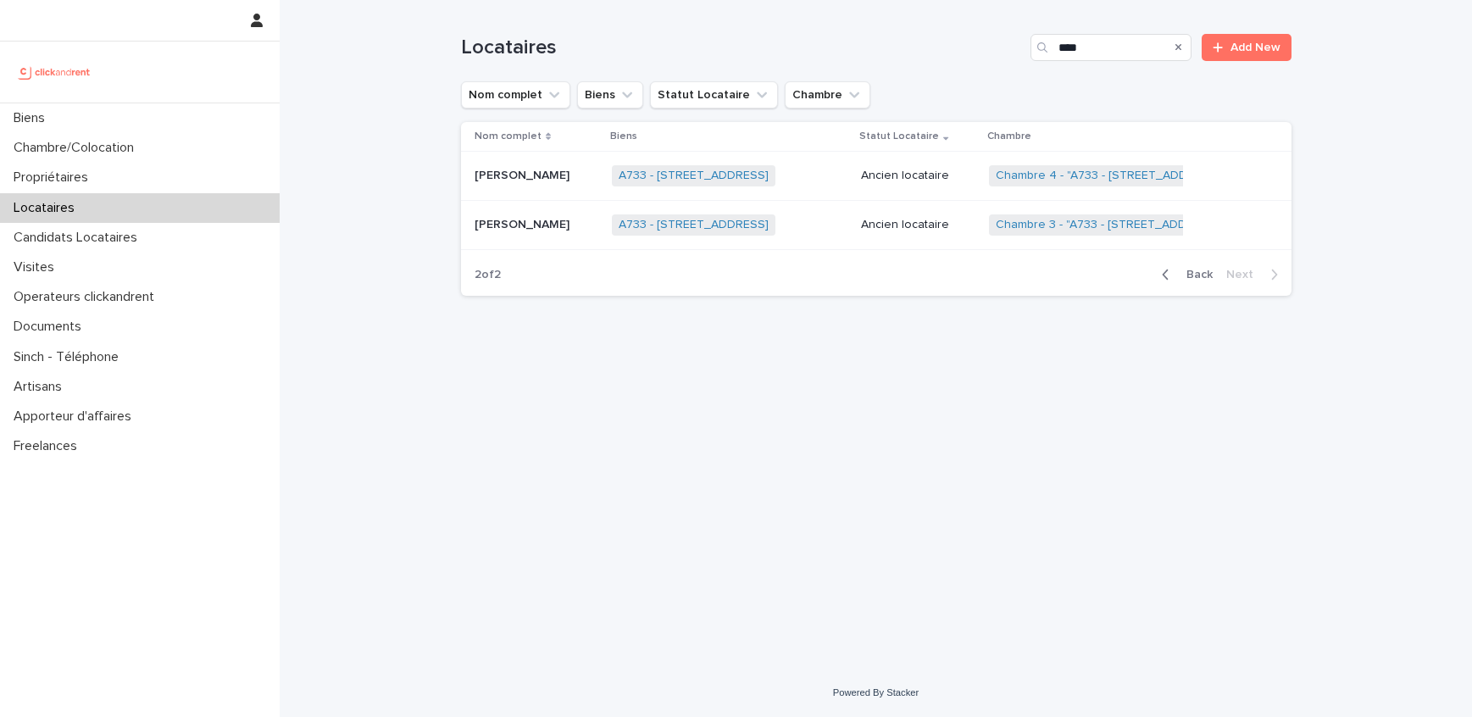
click at [505, 208] on td "[PERSON_NAME] [PERSON_NAME]" at bounding box center [533, 225] width 145 height 49
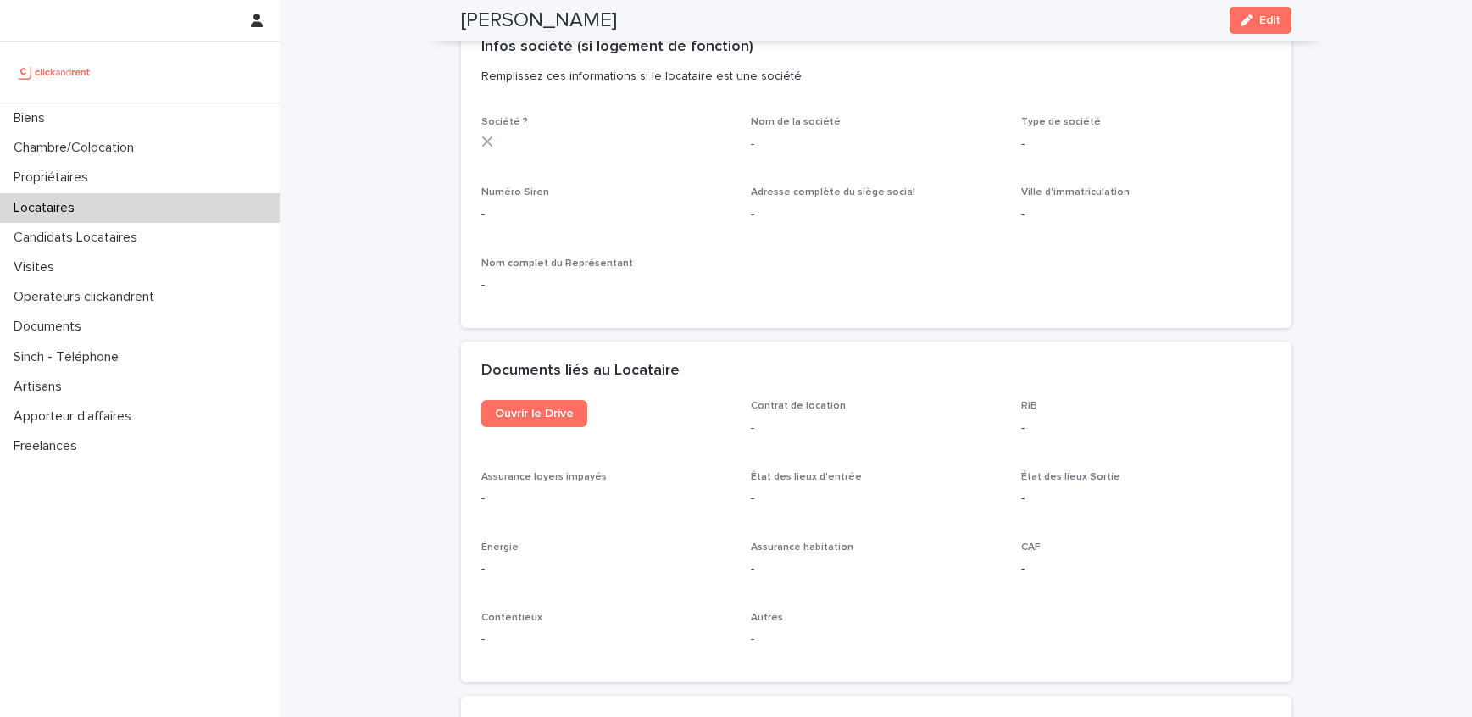
scroll to position [1529, 0]
click at [544, 403] on link "Ouvrir le Drive" at bounding box center [534, 415] width 106 height 27
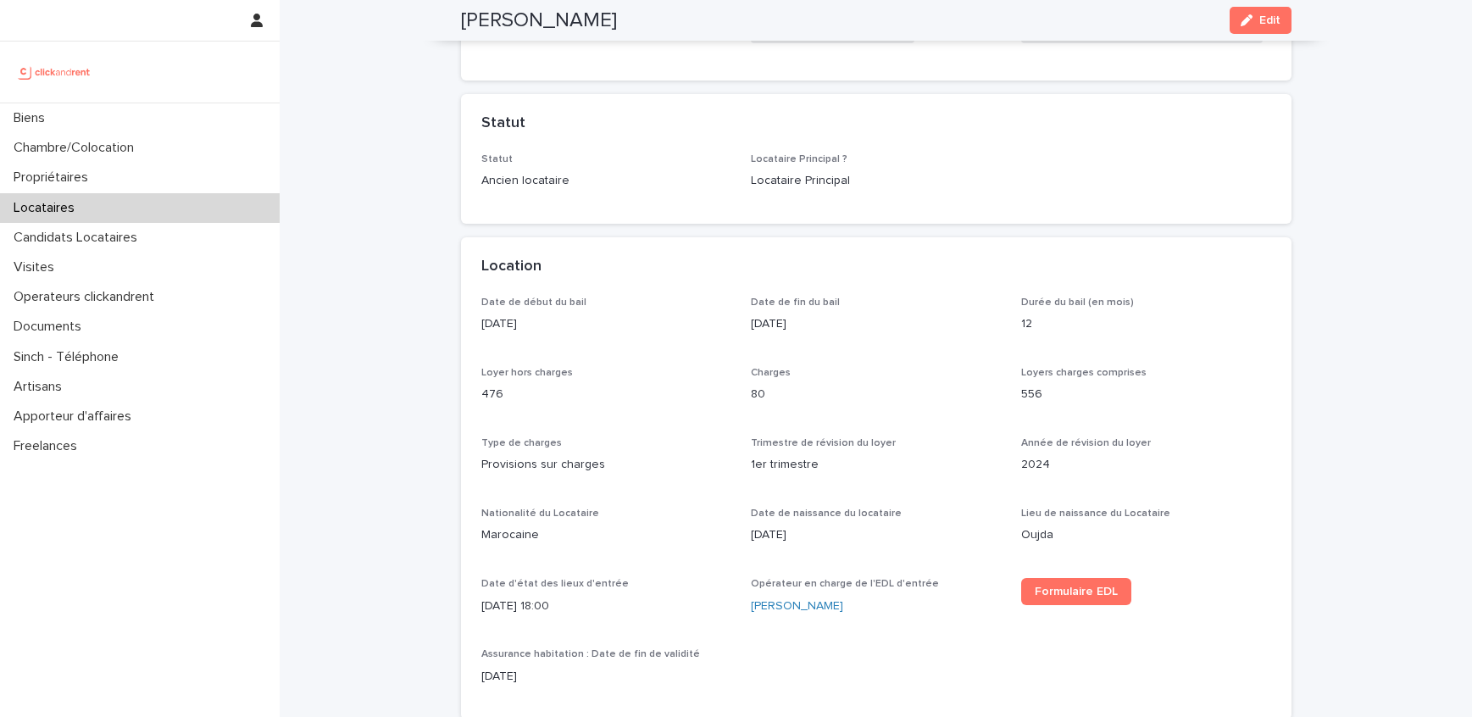
scroll to position [0, 0]
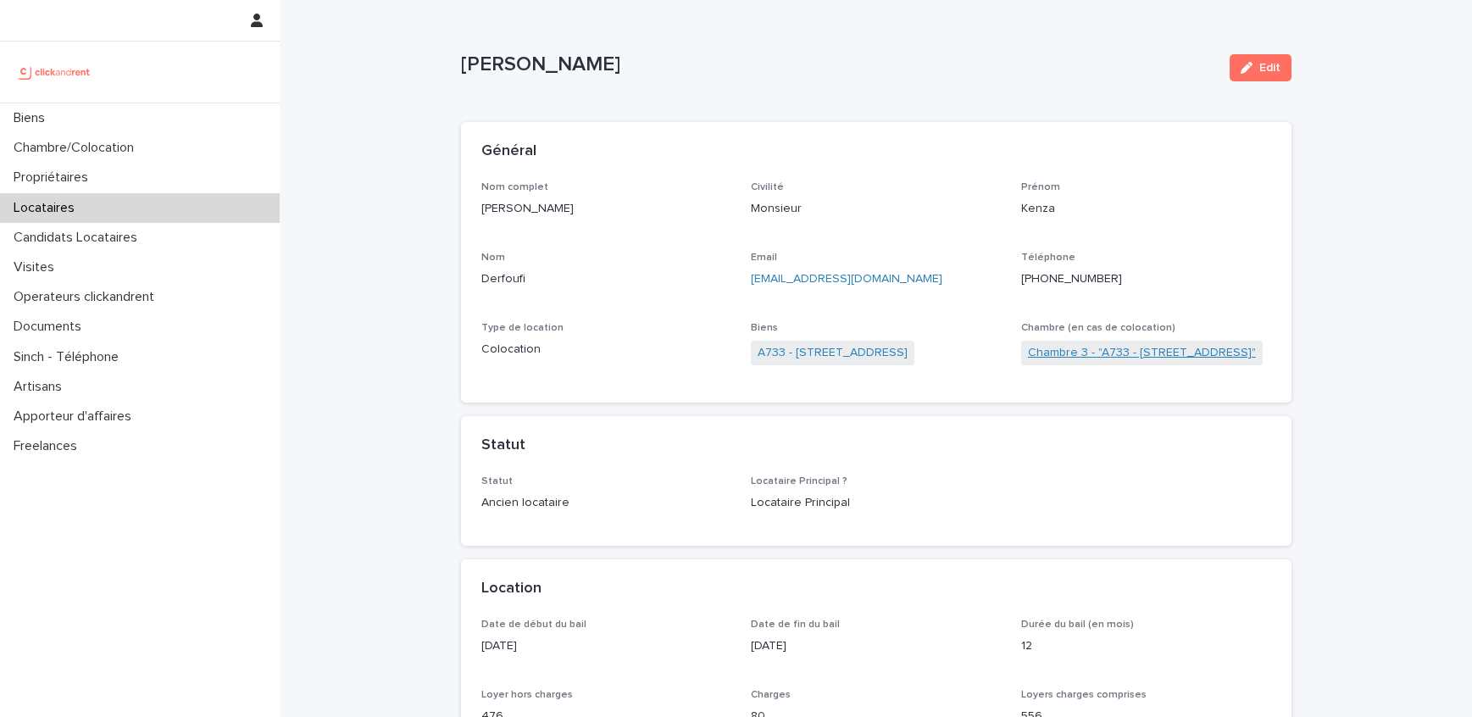
click at [1176, 360] on link "Chambre 3 - "A733 - [STREET_ADDRESS]"" at bounding box center [1142, 353] width 228 height 18
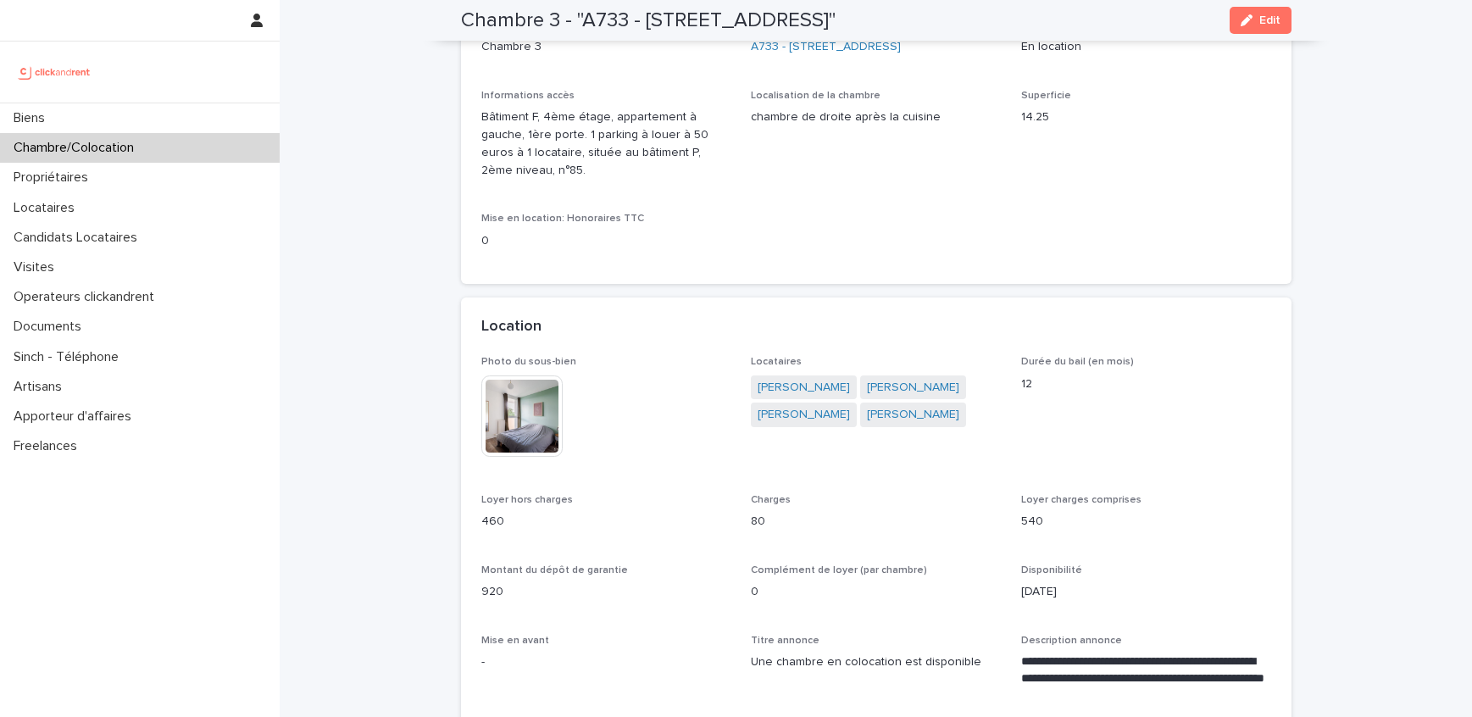
scroll to position [164, 0]
click at [875, 422] on link "[PERSON_NAME]" at bounding box center [913, 413] width 92 height 18
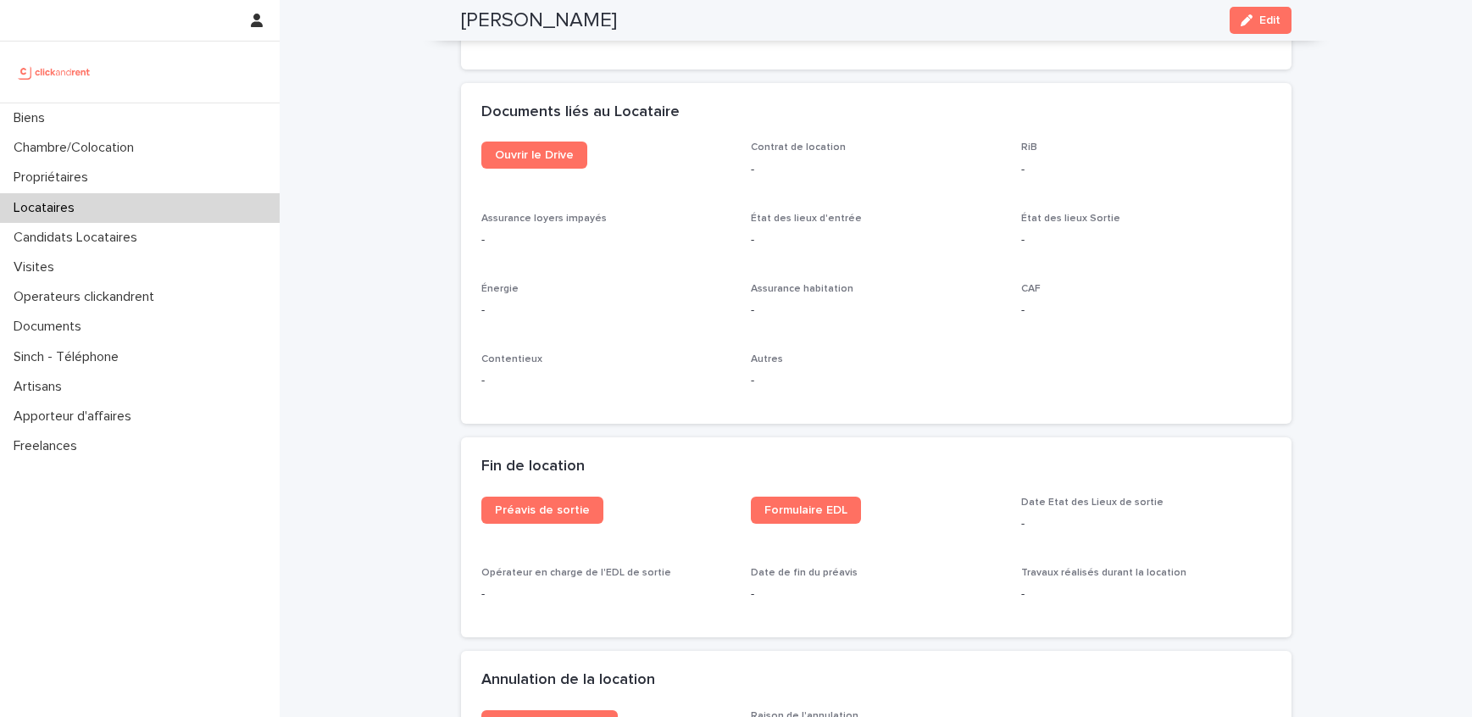
scroll to position [1822, 0]
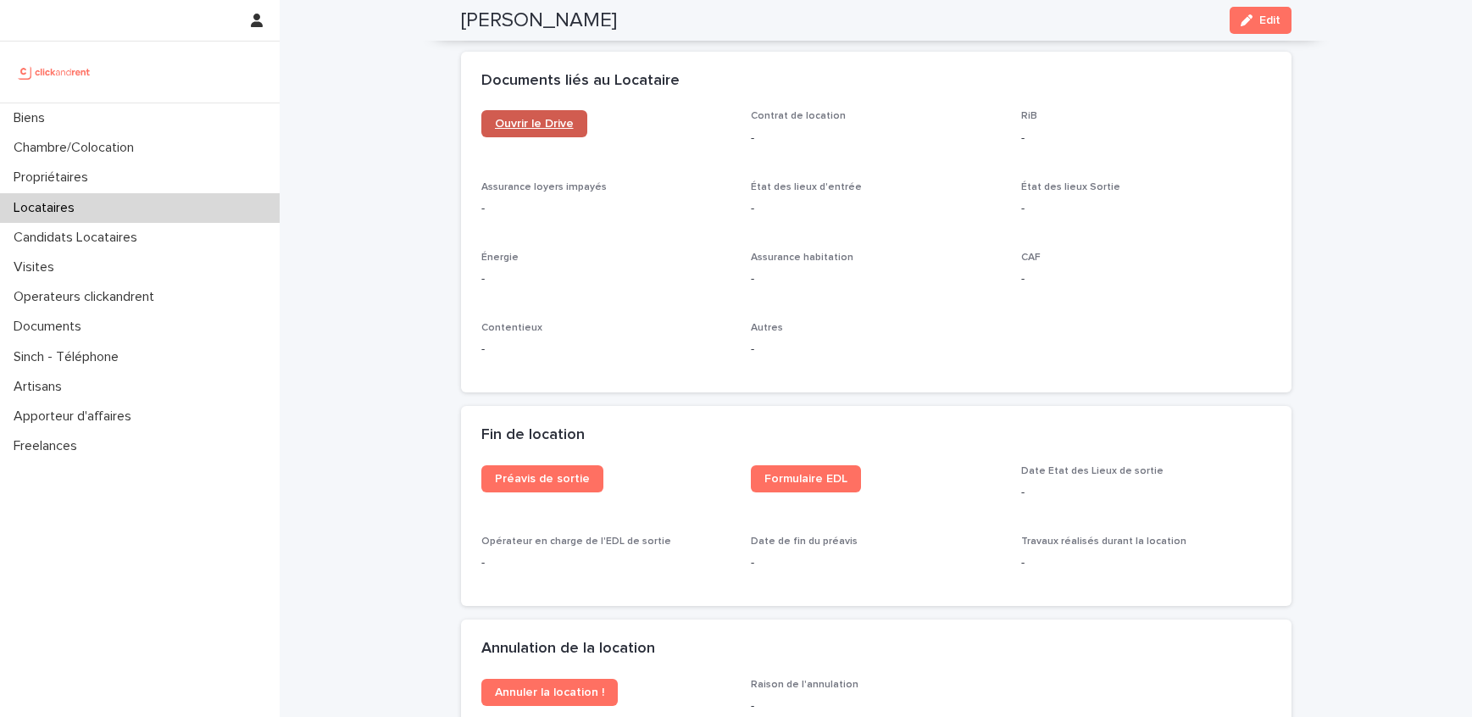
click at [572, 128] on link "Ouvrir le Drive" at bounding box center [534, 123] width 106 height 27
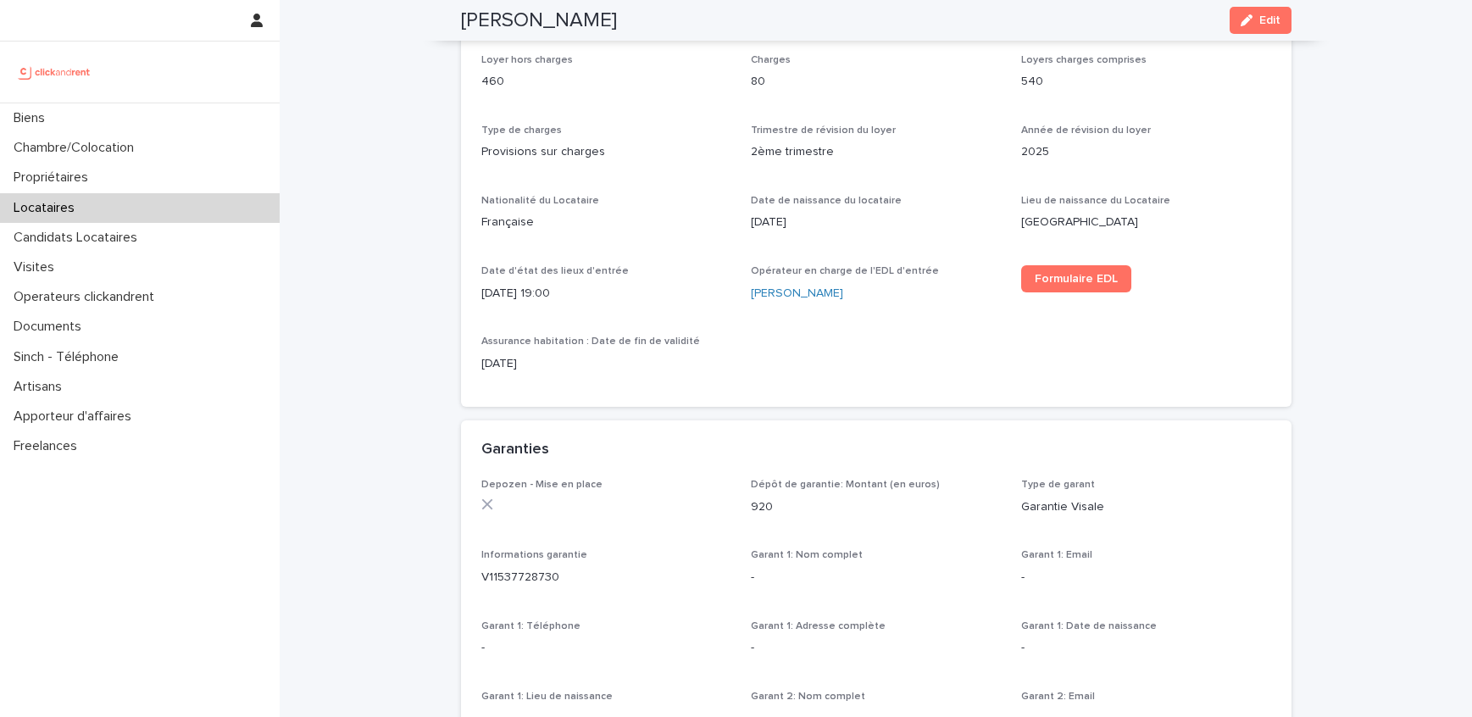
scroll to position [0, 0]
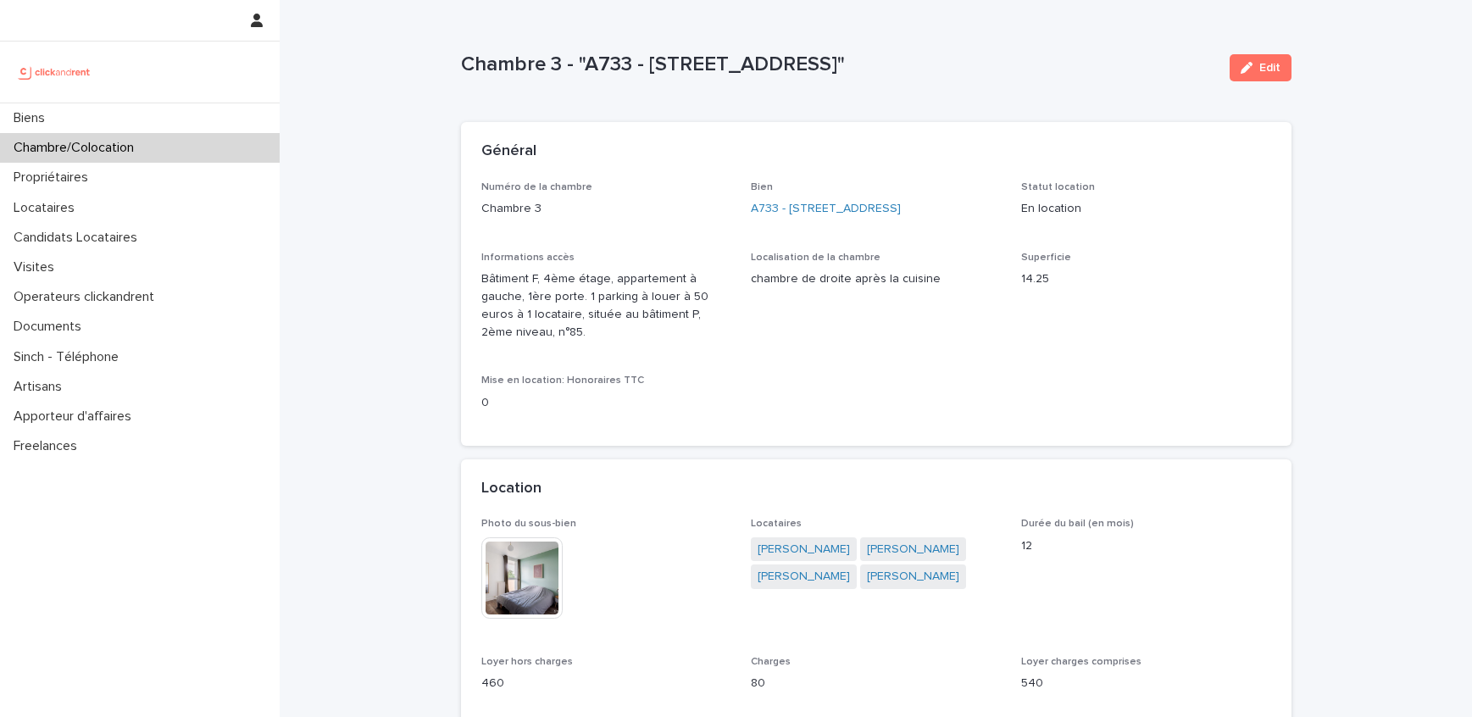
scroll to position [37, 0]
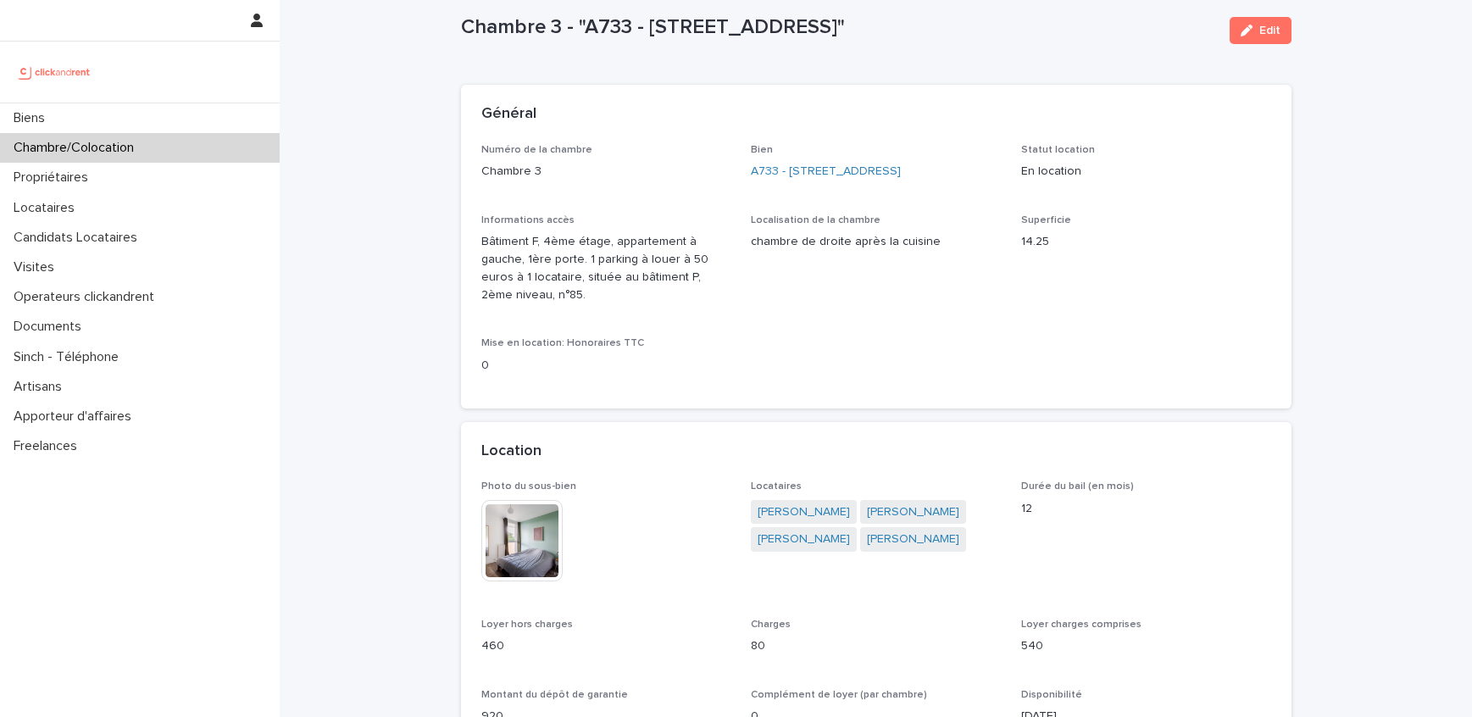
click at [900, 156] on div "Bien A733 - [STREET_ADDRESS]" at bounding box center [876, 169] width 250 height 50
click at [897, 166] on link "A733 - [STREET_ADDRESS]" at bounding box center [826, 172] width 150 height 18
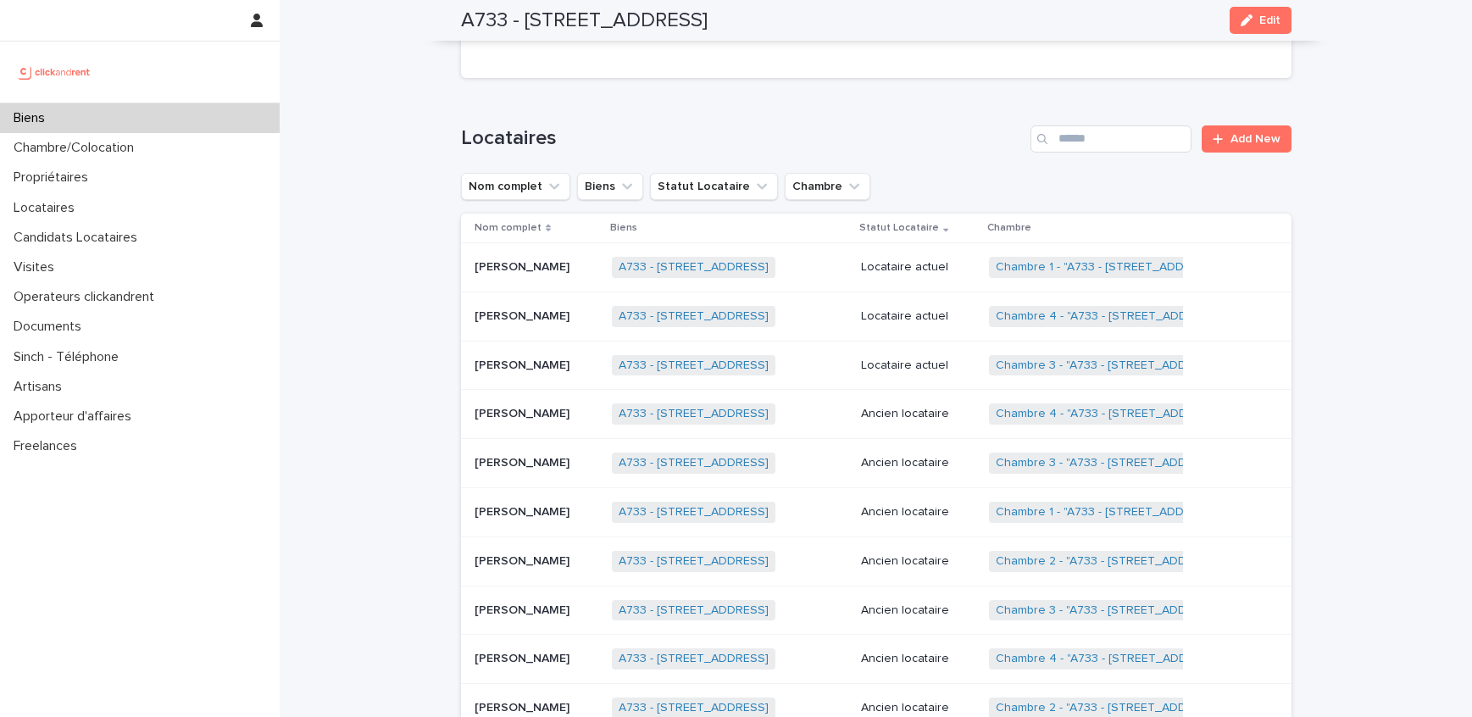
scroll to position [702, 0]
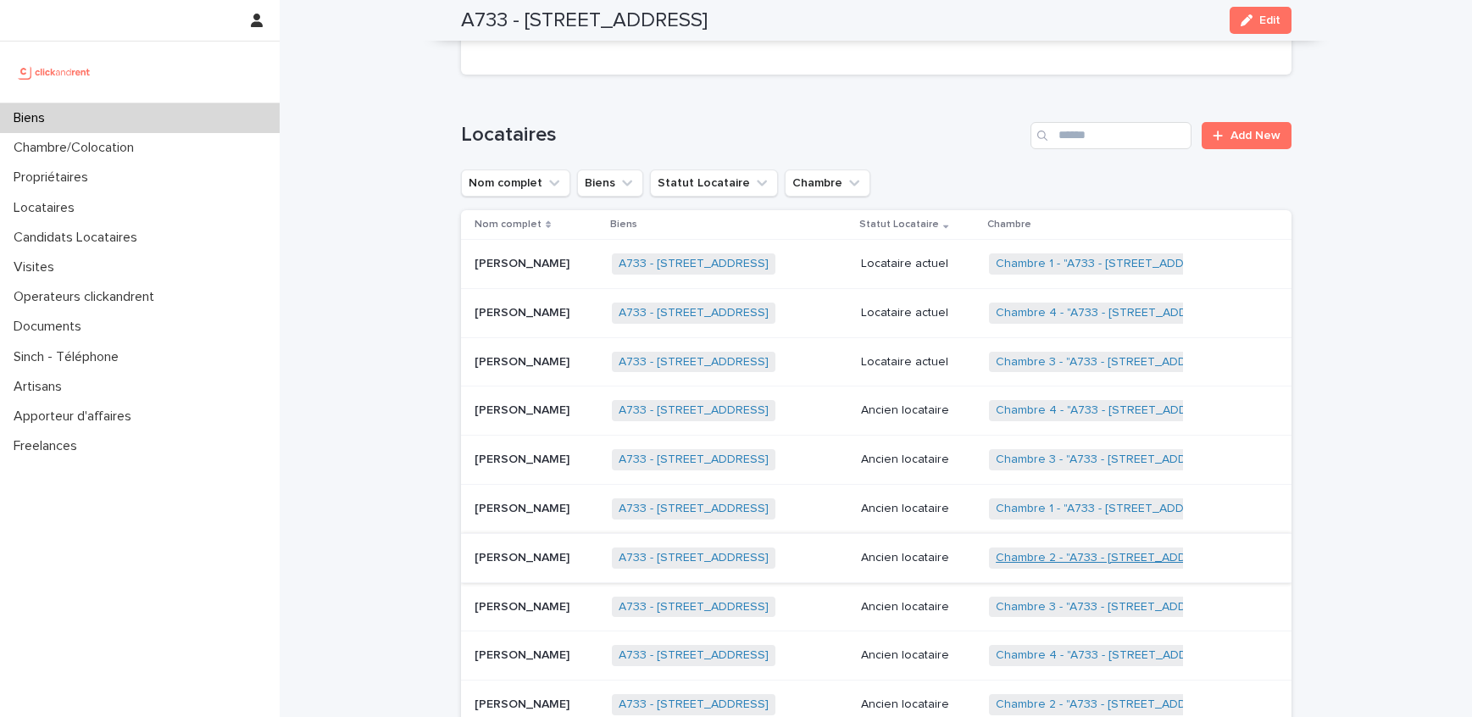
click at [1085, 556] on link "Chambre 2 - "A733 - [STREET_ADDRESS]"" at bounding box center [1110, 558] width 228 height 14
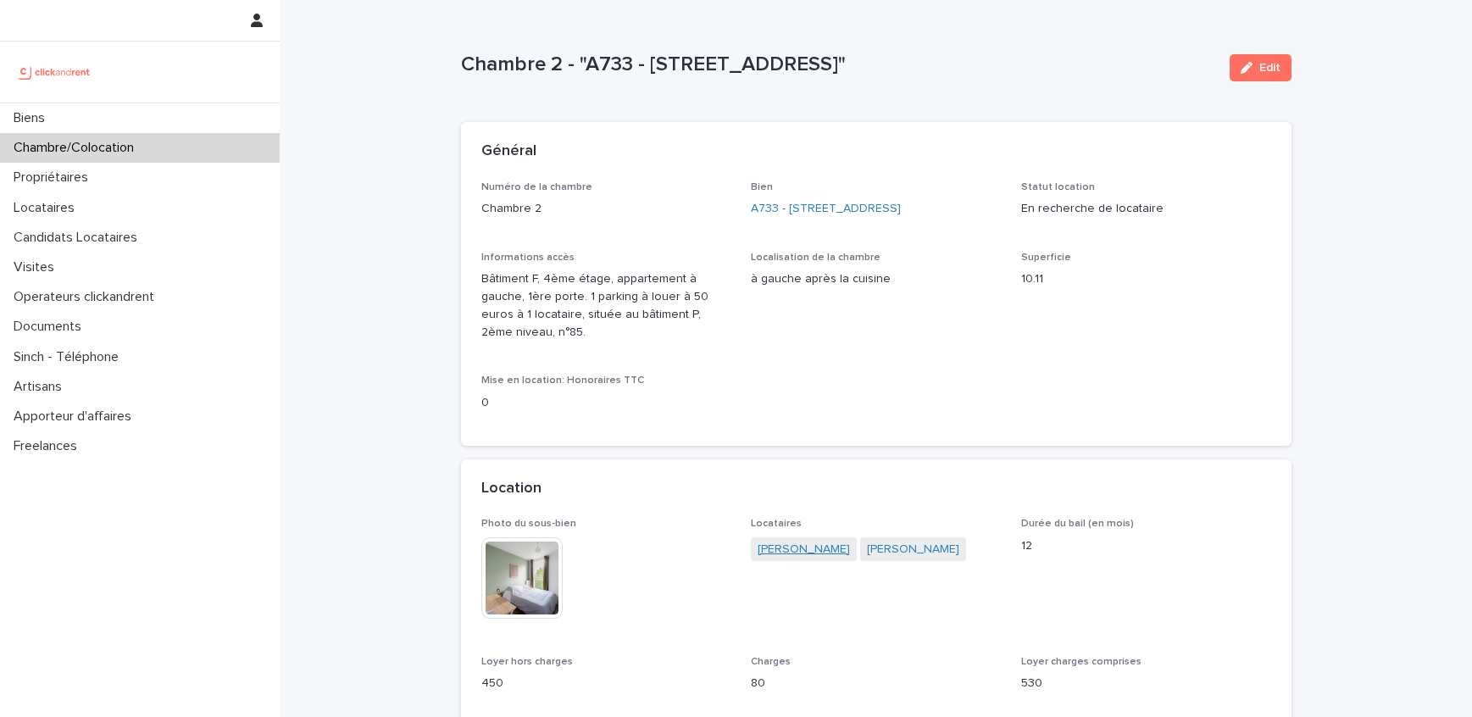
click at [808, 558] on link "[PERSON_NAME]" at bounding box center [804, 550] width 92 height 18
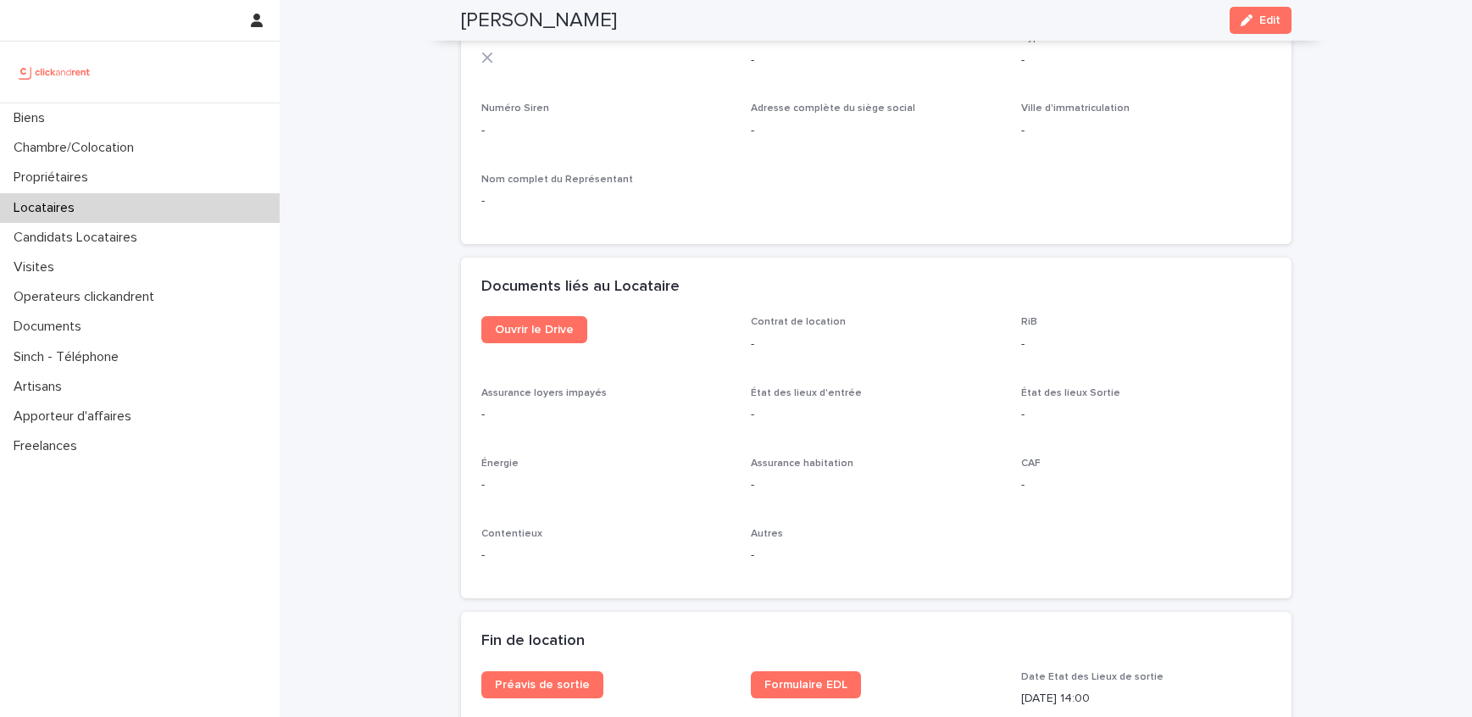
scroll to position [1620, 0]
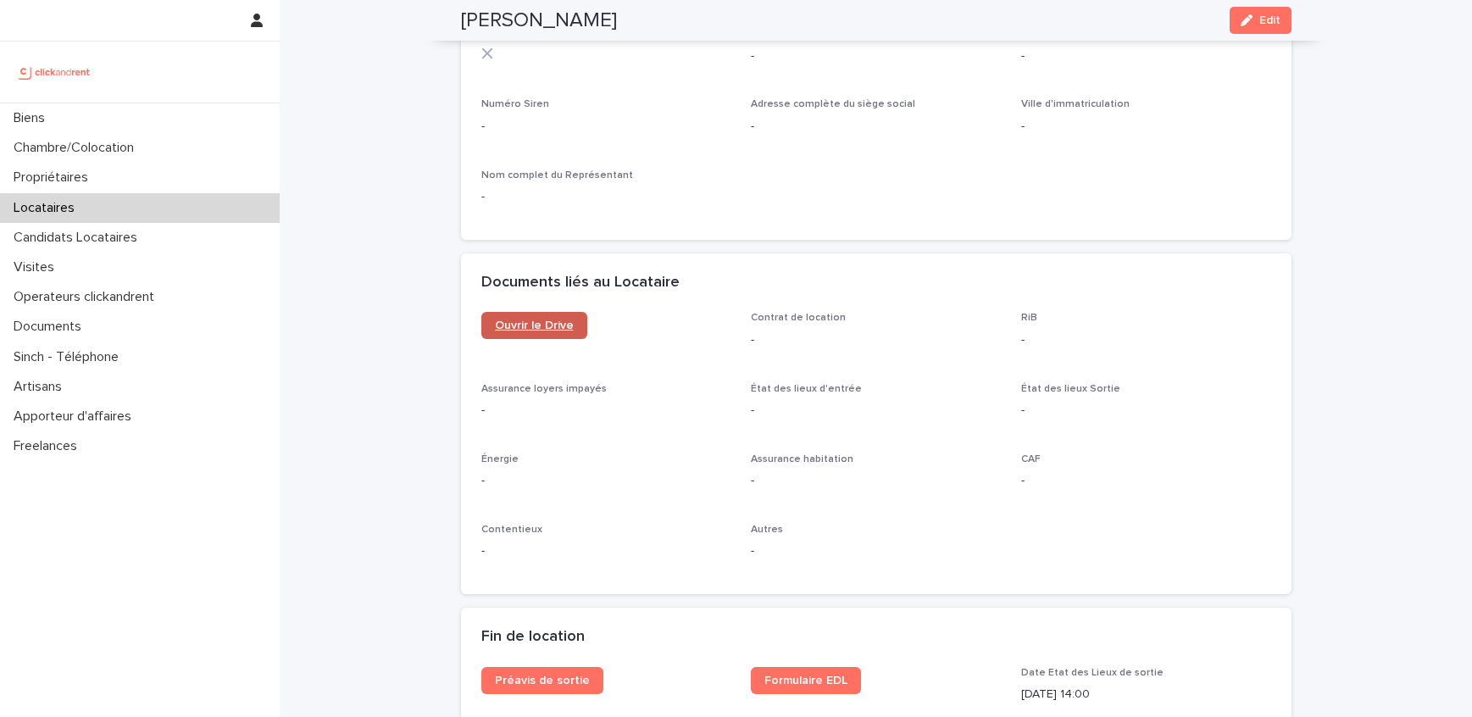
click at [544, 319] on span "Ouvrir le Drive" at bounding box center [534, 325] width 79 height 12
click at [97, 201] on div "Locataires" at bounding box center [140, 208] width 280 height 30
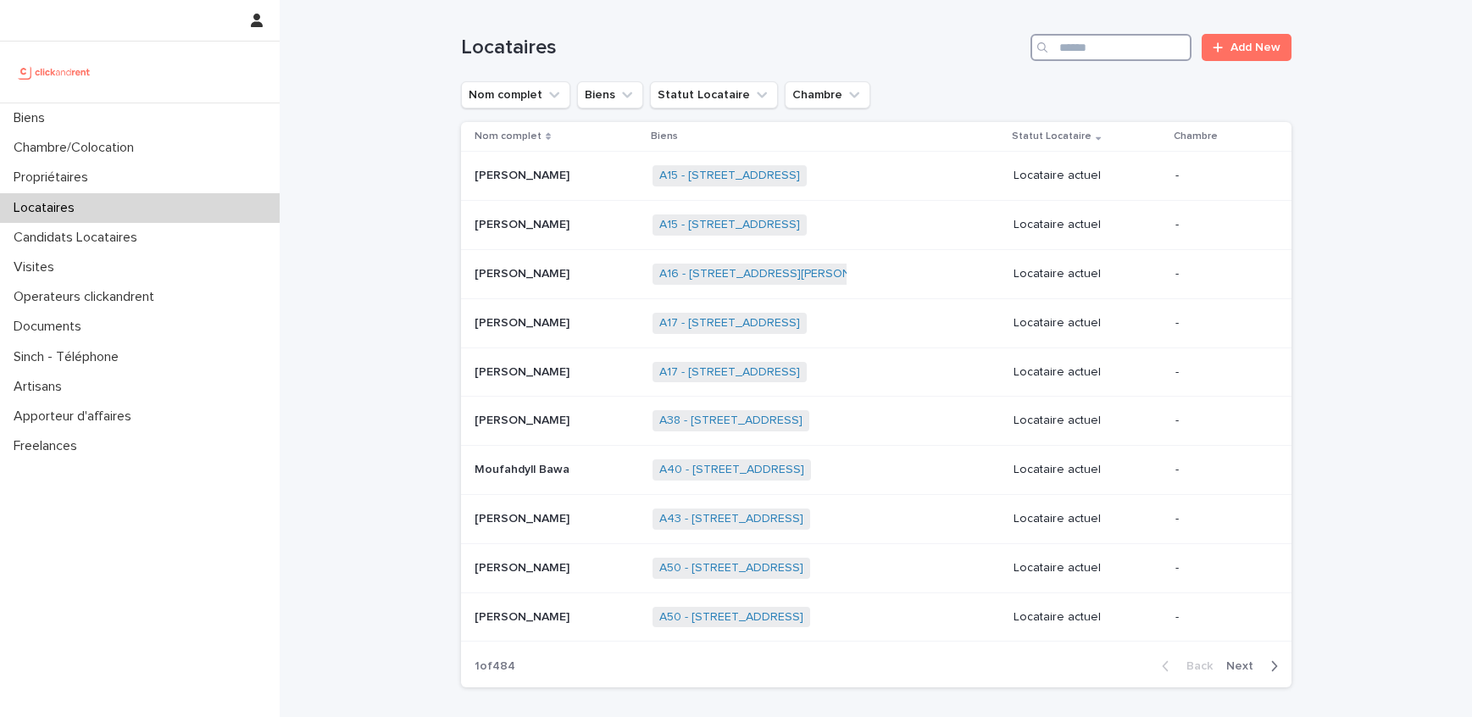
click at [1133, 53] on input "Search" at bounding box center [1110, 47] width 161 height 27
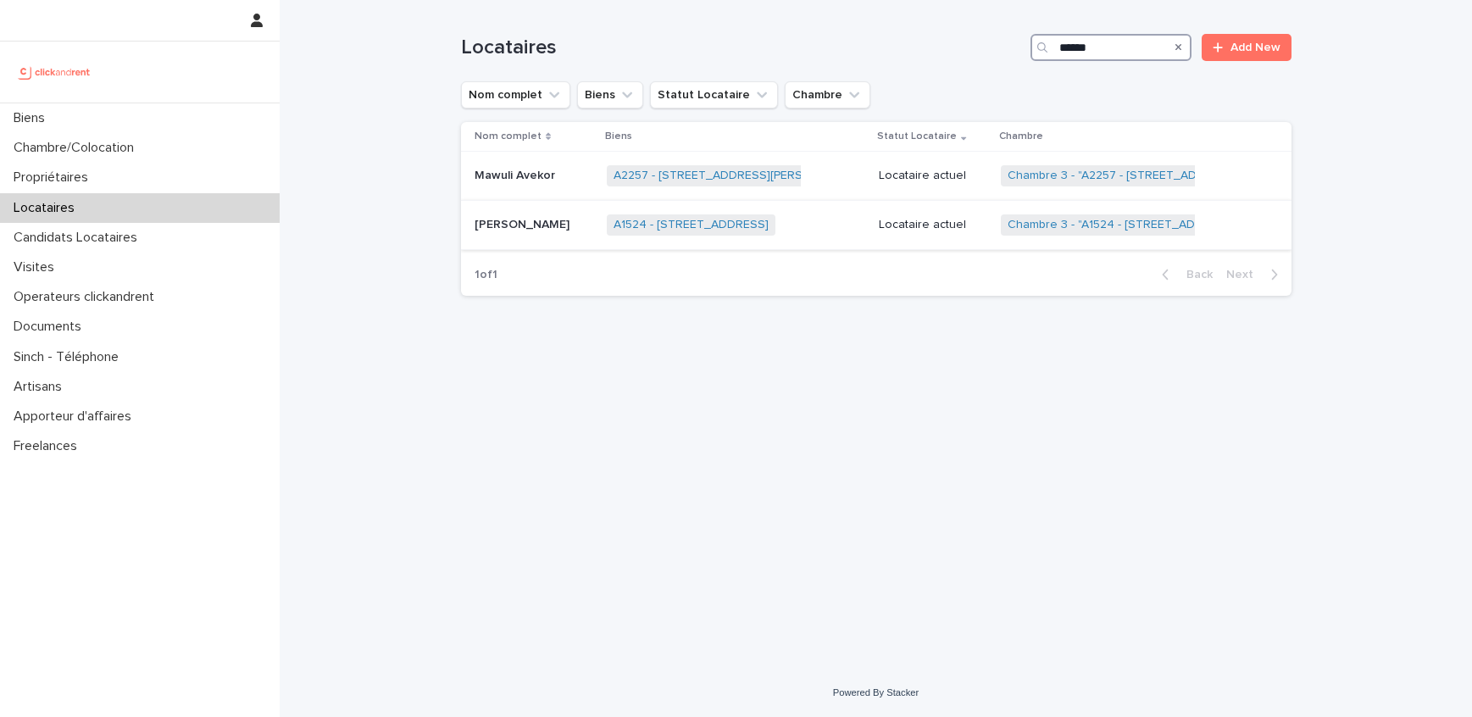
type input "******"
click at [522, 233] on div "[PERSON_NAME] [PERSON_NAME]" at bounding box center [534, 225] width 119 height 28
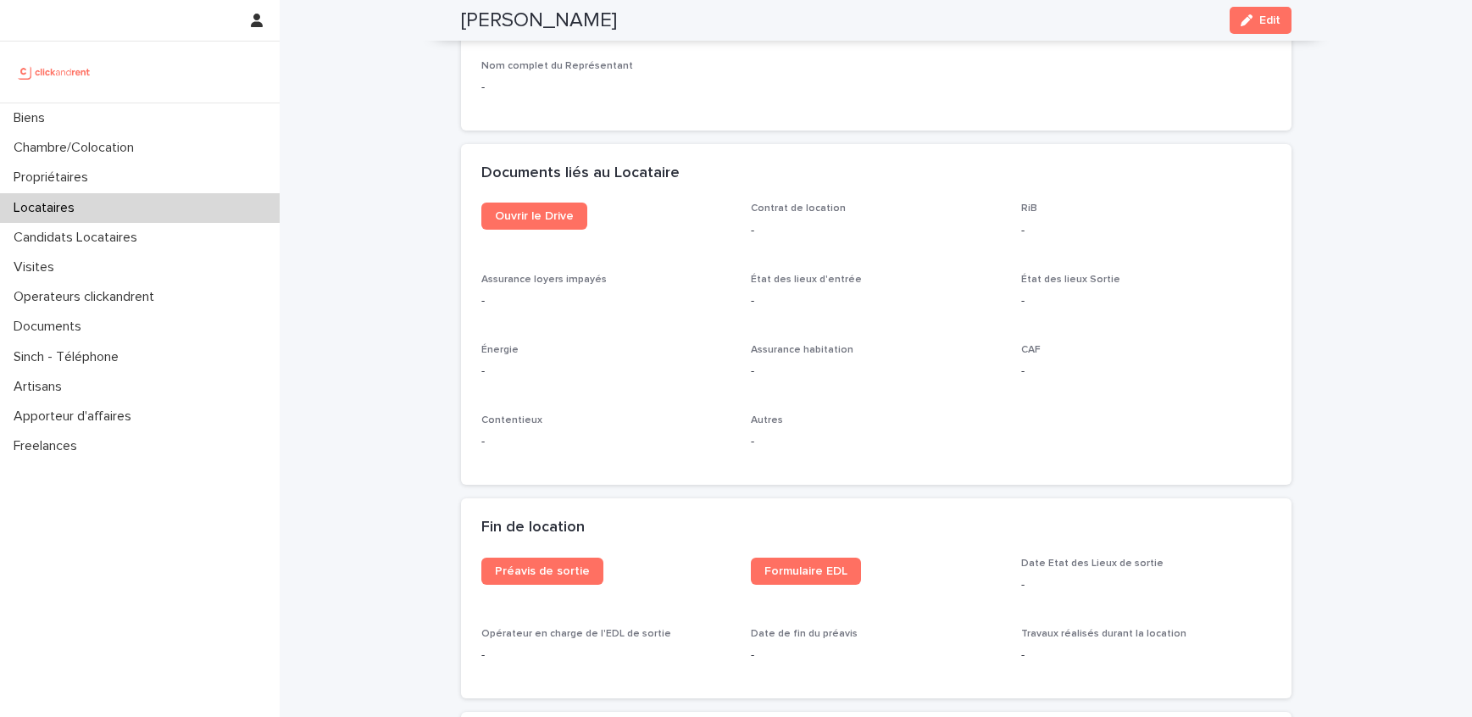
scroll to position [1713, 0]
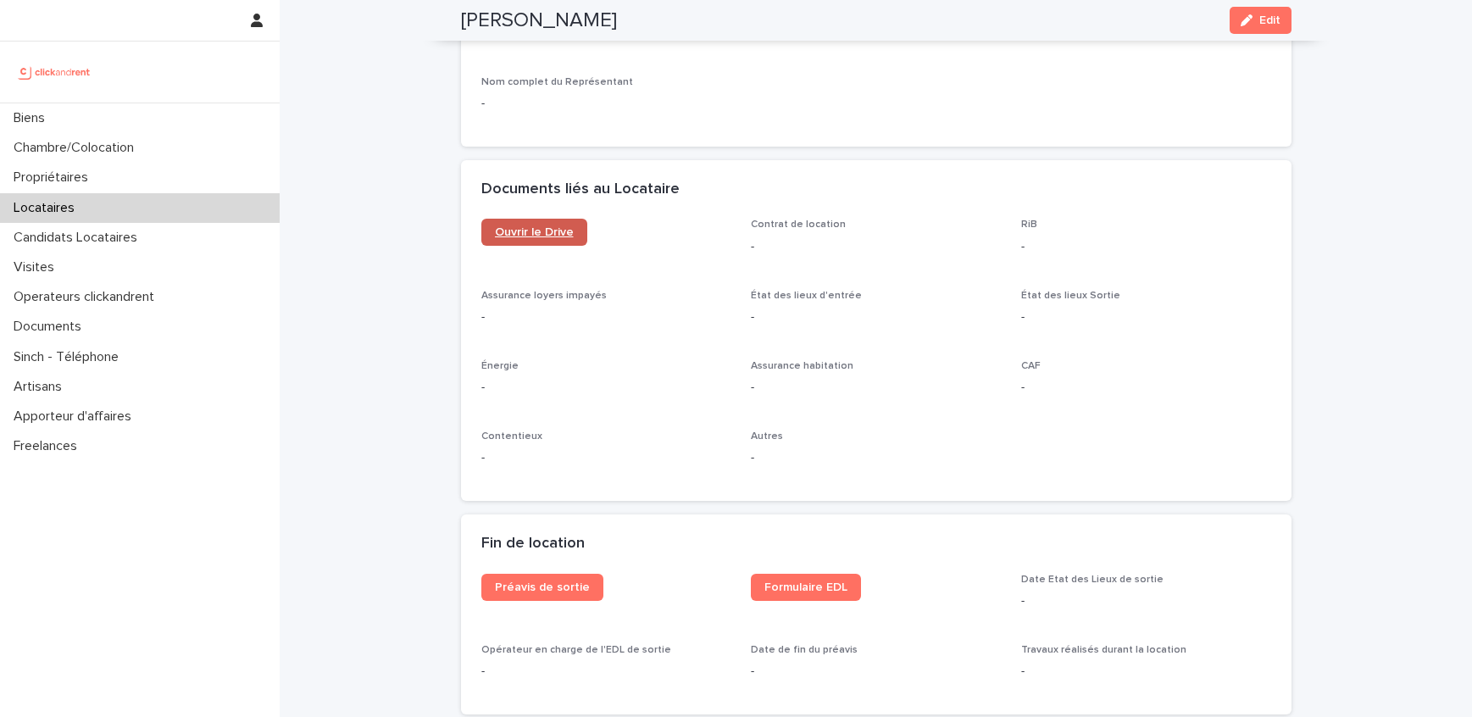
click at [509, 222] on link "Ouvrir le Drive" at bounding box center [534, 232] width 106 height 27
